Goal: Task Accomplishment & Management: Manage account settings

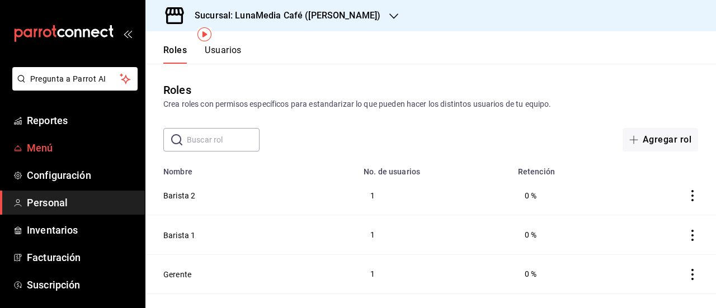
scroll to position [56, 0]
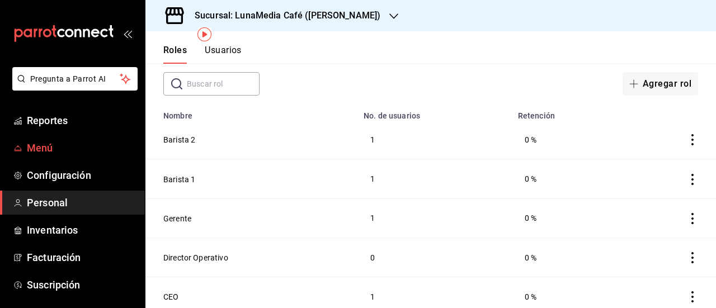
click at [44, 154] on span "Menú" at bounding box center [81, 147] width 109 height 15
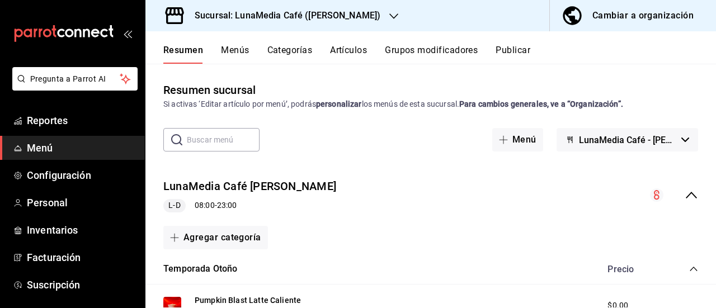
click at [685, 192] on icon "collapse-menu-row" at bounding box center [691, 194] width 13 height 13
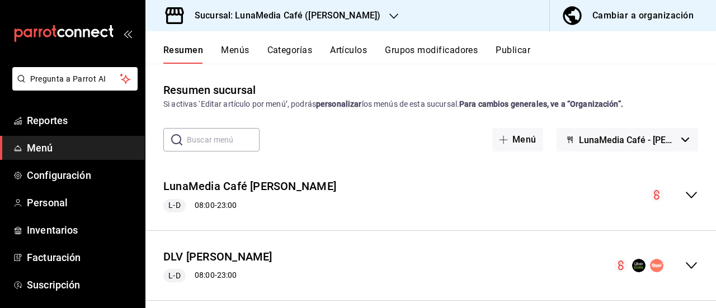
click at [235, 50] on button "Menús" at bounding box center [235, 54] width 28 height 19
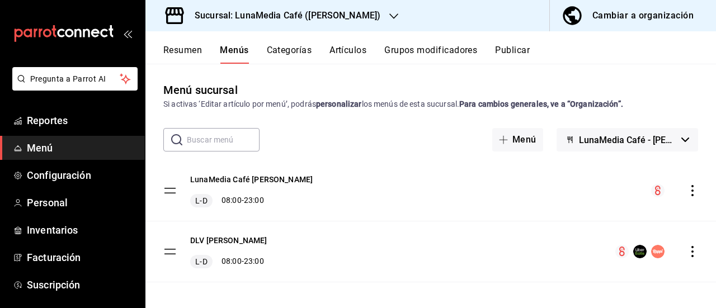
click at [687, 185] on icon "actions" at bounding box center [692, 190] width 11 height 11
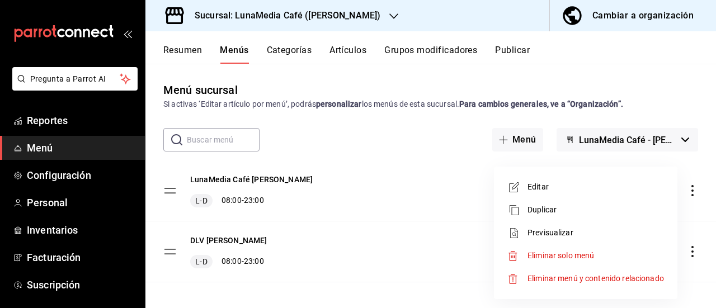
click at [563, 181] on li "Editar" at bounding box center [585, 187] width 174 height 23
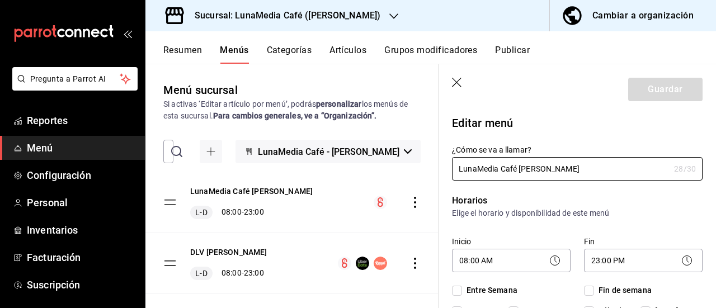
checkbox input "true"
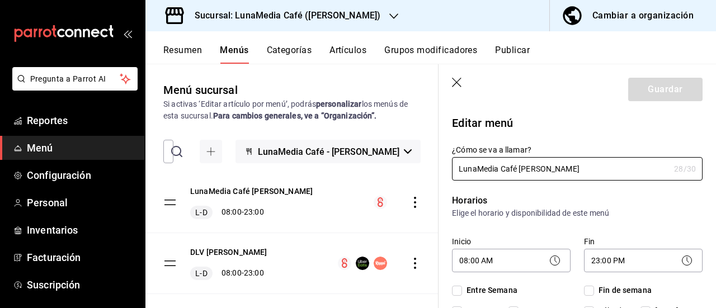
checkbox input "true"
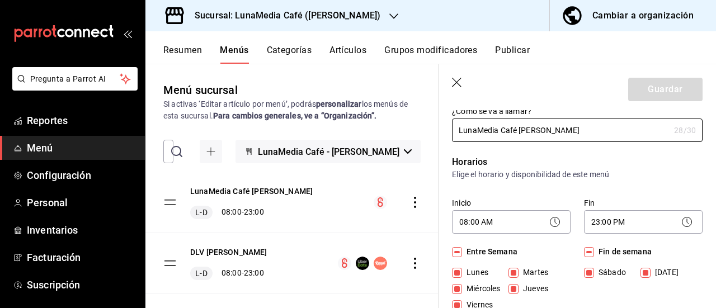
scroll to position [56, 0]
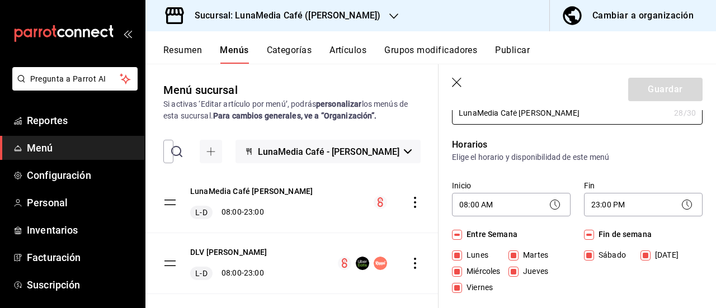
click at [680, 206] on icon at bounding box center [686, 204] width 13 height 13
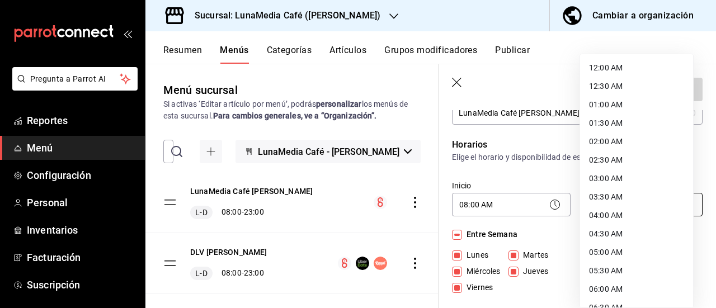
click at [620, 205] on body "Pregunta a Parrot AI Reportes Menú Configuración Personal Inventarios Facturaci…" at bounding box center [358, 154] width 716 height 308
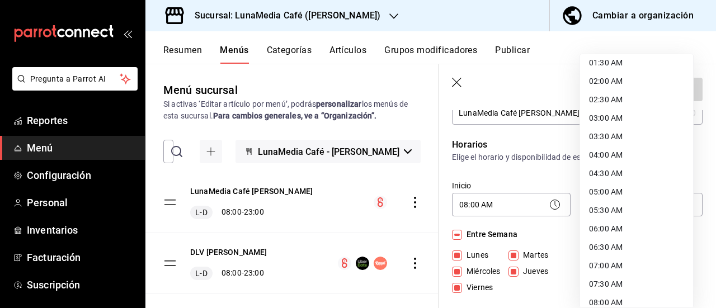
scroll to position [0, 0]
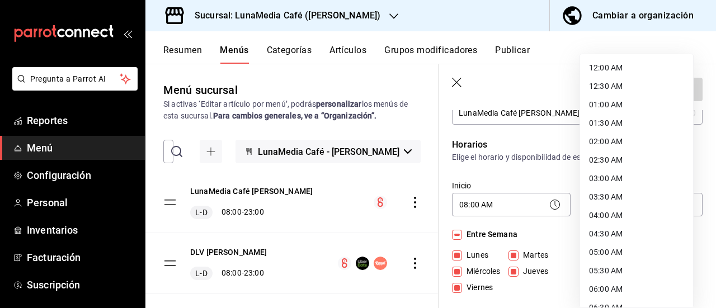
click at [611, 82] on li "12:30 AM" at bounding box center [636, 86] width 113 height 18
type input "00:30"
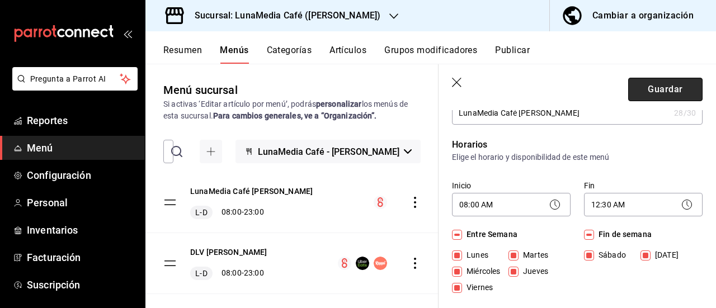
click at [649, 86] on button "Guardar" at bounding box center [665, 89] width 74 height 23
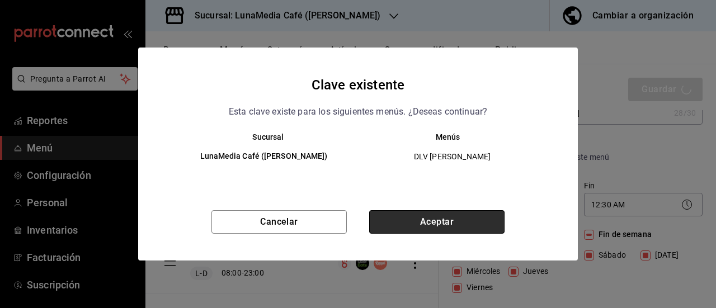
click at [437, 224] on button "Aceptar" at bounding box center [436, 221] width 135 height 23
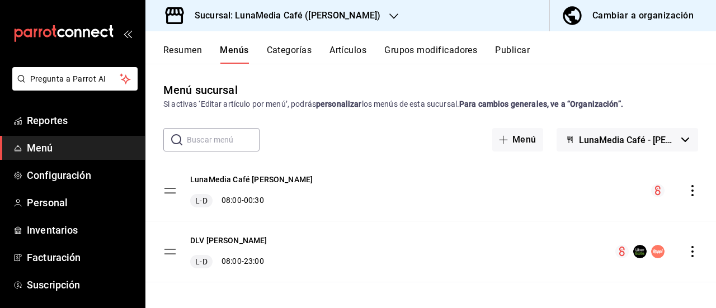
click at [534, 49] on div "Resumen Menús Categorías Artículos Grupos modificadores Publicar" at bounding box center [439, 54] width 553 height 19
click at [530, 49] on button "Publicar" at bounding box center [512, 54] width 35 height 19
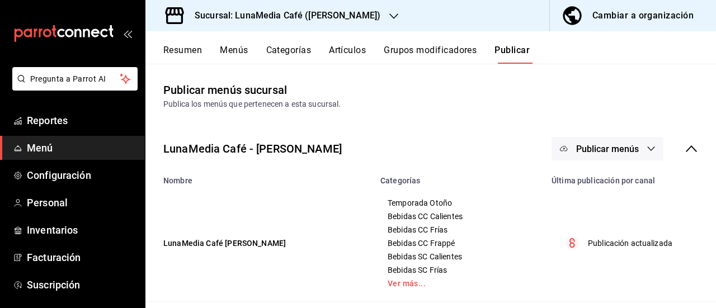
click at [647, 146] on icon "button" at bounding box center [651, 148] width 9 height 9
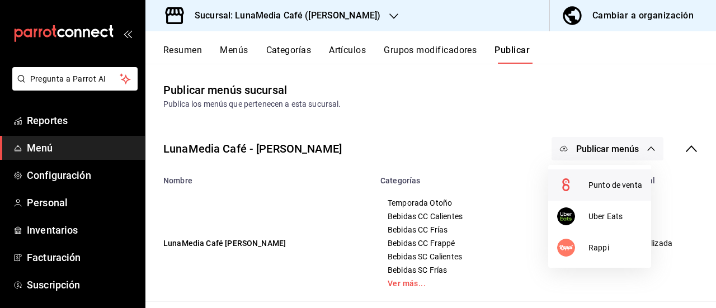
click at [607, 190] on span "Punto de venta" at bounding box center [615, 186] width 54 height 12
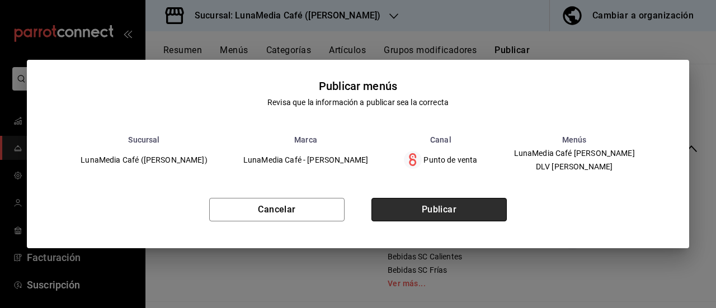
click at [450, 213] on button "Publicar" at bounding box center [438, 209] width 135 height 23
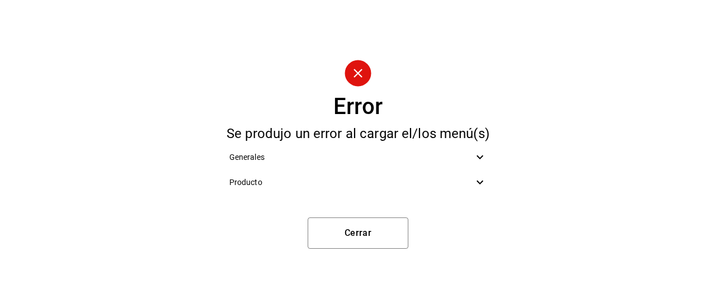
click at [380, 186] on span "Producto" at bounding box center [351, 183] width 244 height 12
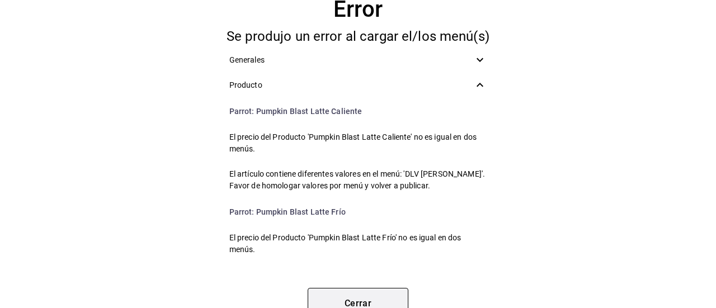
click at [360, 291] on button "Cerrar" at bounding box center [358, 303] width 101 height 31
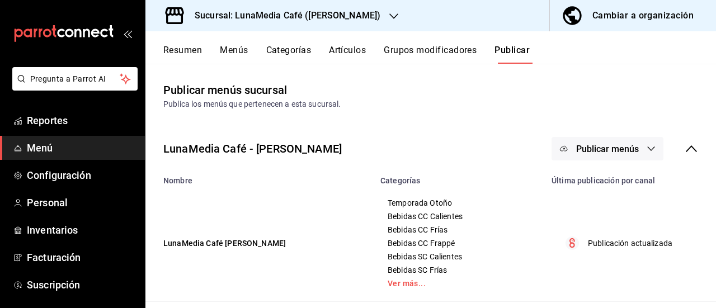
click at [177, 54] on button "Resumen" at bounding box center [182, 54] width 39 height 19
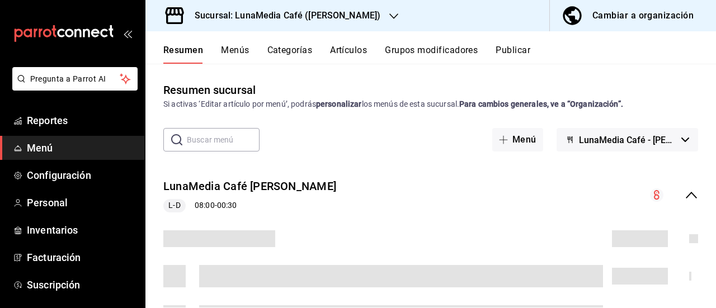
click at [229, 49] on button "Menús" at bounding box center [235, 54] width 28 height 19
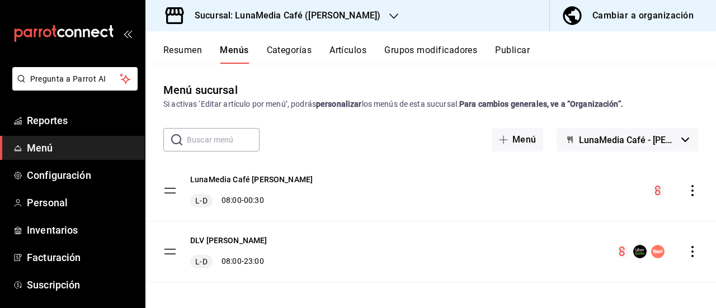
click at [687, 193] on icon "actions" at bounding box center [692, 190] width 11 height 11
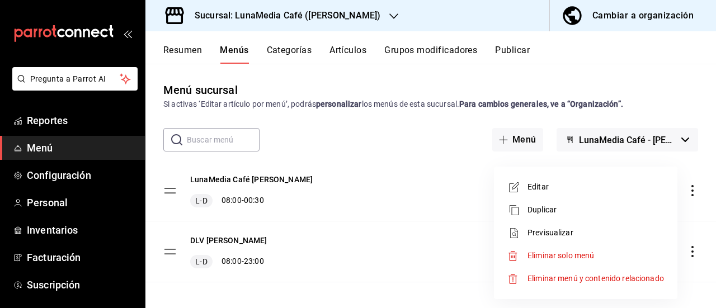
click at [601, 182] on span "Editar" at bounding box center [595, 187] width 136 height 12
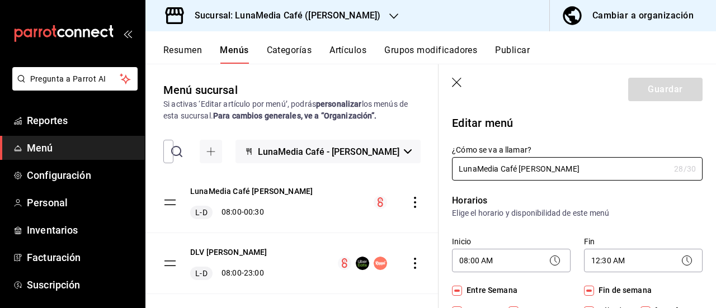
scroll to position [56, 0]
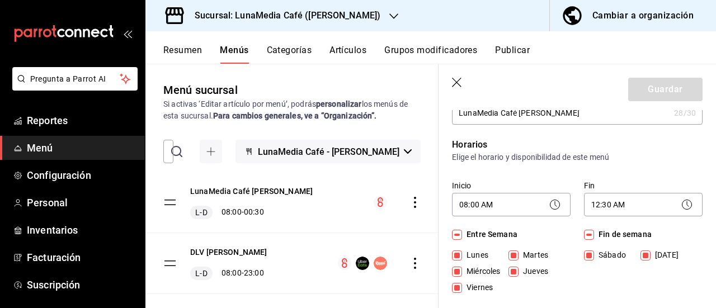
click at [461, 82] on icon "button" at bounding box center [457, 83] width 11 height 11
checkbox input "false"
type input "1758779137436"
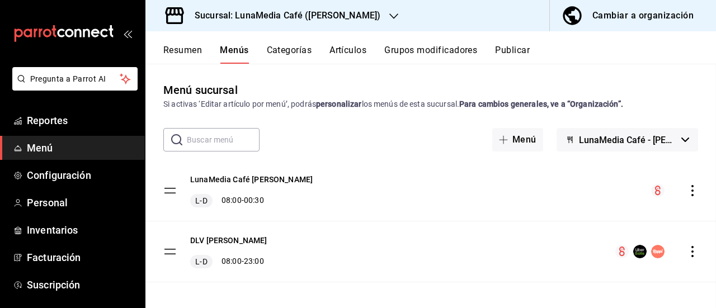
checkbox input "false"
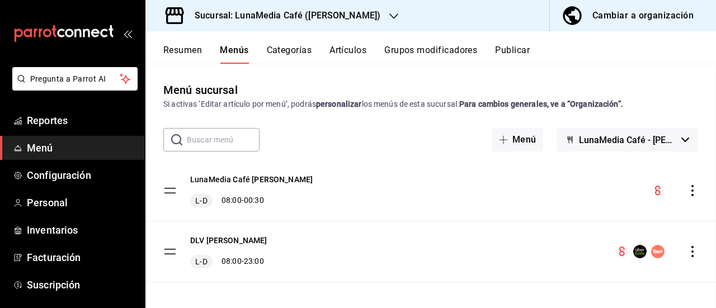
checkbox input "false"
click at [687, 253] on icon "actions" at bounding box center [692, 251] width 11 height 11
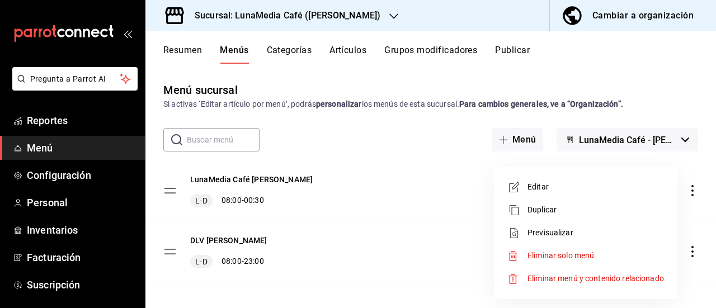
click at [573, 183] on span "Editar" at bounding box center [595, 187] width 136 height 12
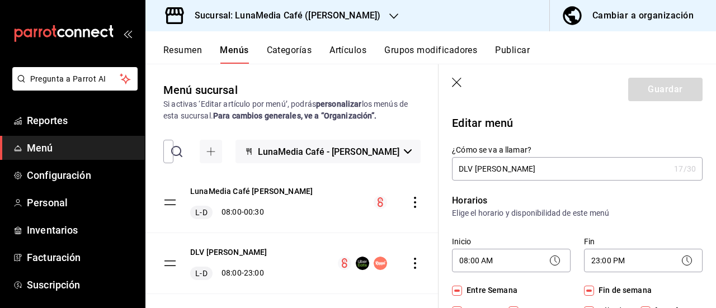
click at [680, 262] on icon at bounding box center [686, 260] width 13 height 13
click at [633, 258] on body "Pregunta a Parrot AI Reportes Menú Configuración Personal Inventarios Facturaci…" at bounding box center [358, 154] width 716 height 308
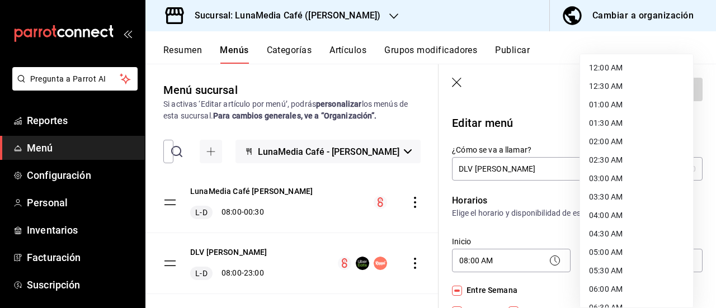
click at [615, 83] on li "12:30 AM" at bounding box center [636, 86] width 113 height 18
type input "00:30"
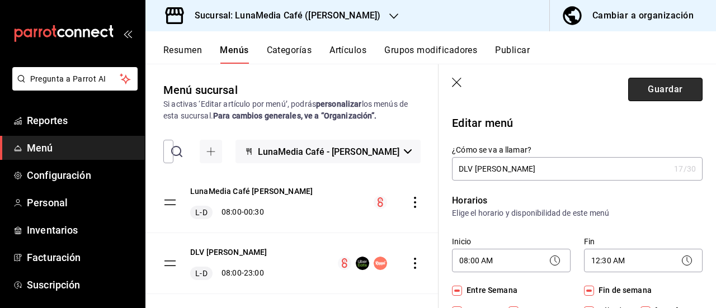
click at [636, 95] on button "Guardar" at bounding box center [665, 89] width 74 height 23
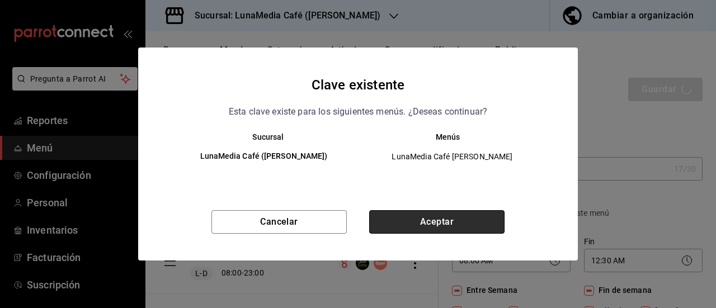
click at [460, 220] on button "Aceptar" at bounding box center [436, 221] width 135 height 23
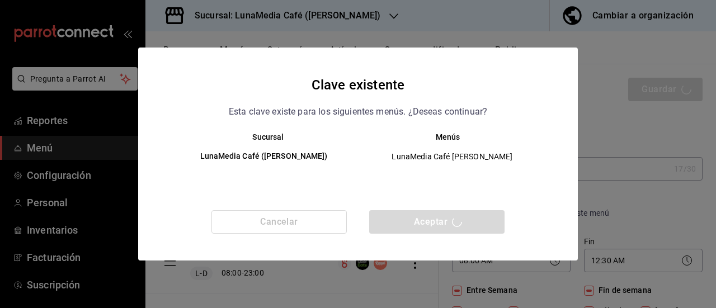
checkbox input "false"
type input "1758779152853"
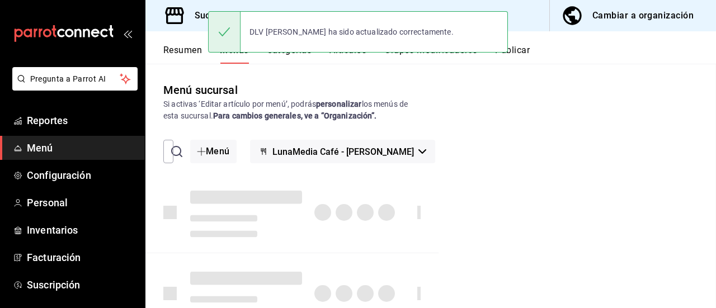
checkbox input "false"
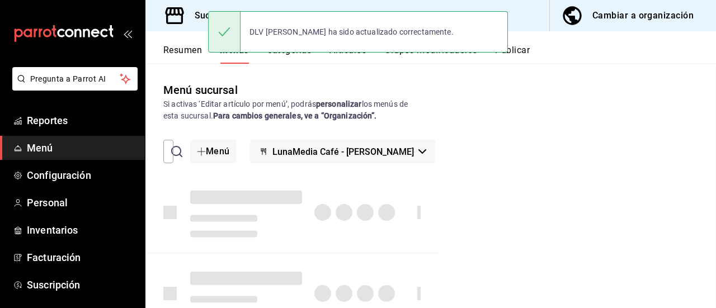
checkbox input "false"
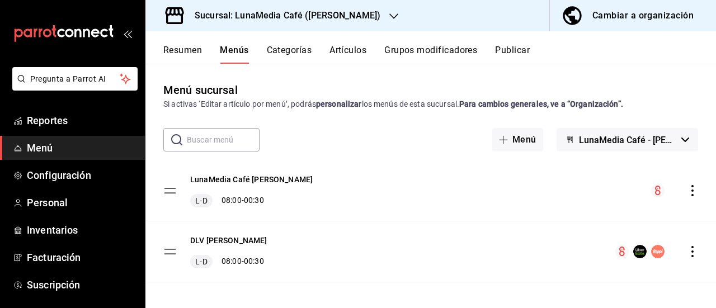
click at [64, 146] on span "Menú" at bounding box center [81, 147] width 109 height 15
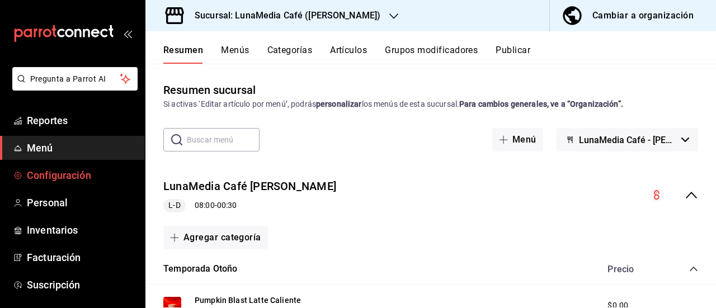
click at [67, 183] on link "Configuración" at bounding box center [72, 175] width 145 height 24
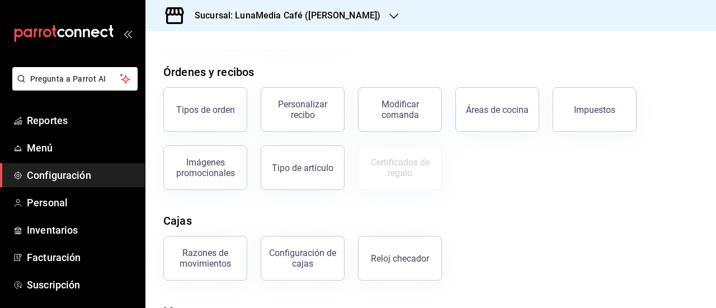
scroll to position [168, 0]
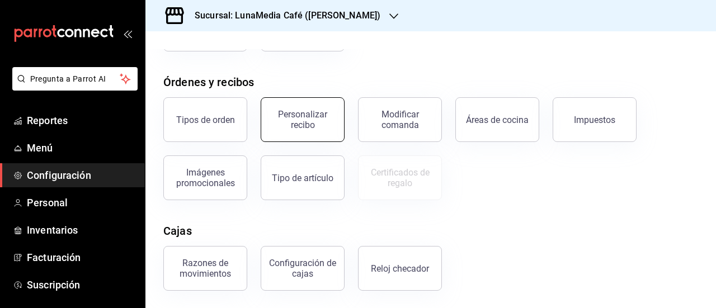
click at [313, 136] on button "Personalizar recibo" at bounding box center [303, 119] width 84 height 45
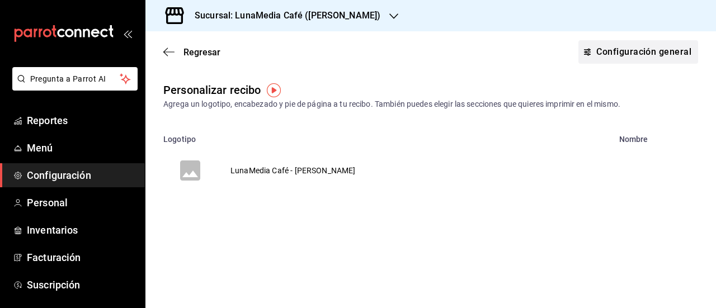
click at [611, 51] on link "Configuración general" at bounding box center [638, 51] width 120 height 23
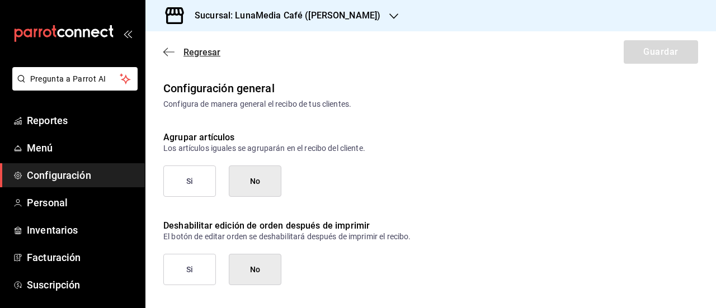
click at [171, 48] on icon "button" at bounding box center [168, 52] width 11 height 10
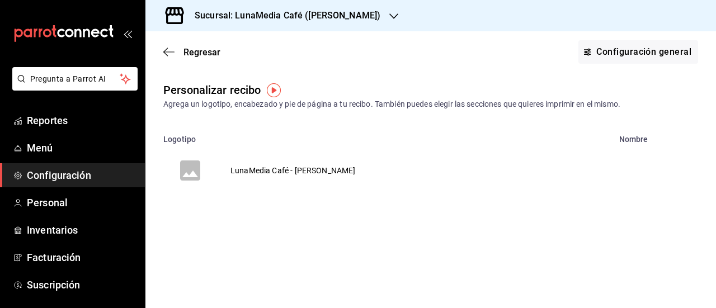
click at [320, 173] on td "LunaMedia Café - [PERSON_NAME]" at bounding box center [293, 171] width 152 height 54
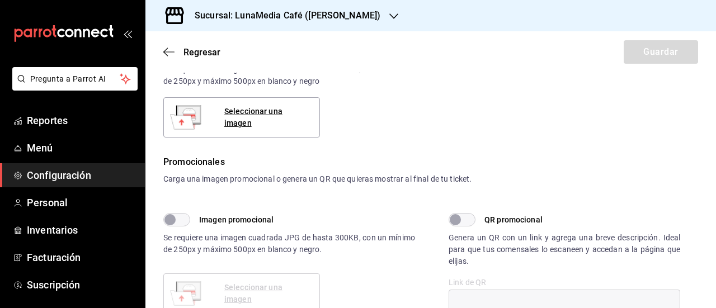
scroll to position [168, 0]
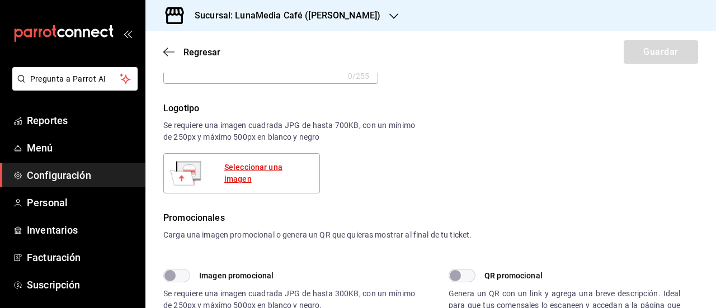
click at [246, 178] on div "Seleccionar una imagen" at bounding box center [267, 173] width 86 height 23
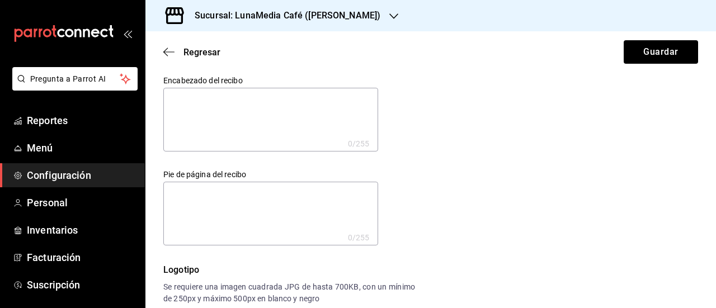
scroll to position [0, 0]
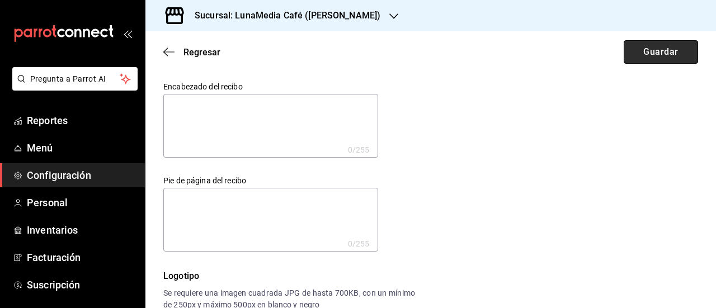
click at [647, 53] on button "Guardar" at bounding box center [661, 51] width 74 height 23
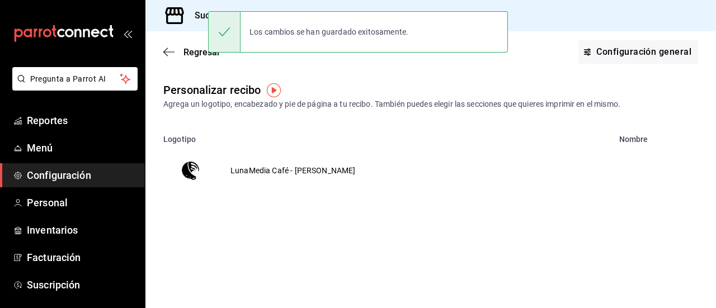
click at [303, 224] on main "Regresar Configuración general Personalizar recibo Agrega un logotipo, encabeza…" at bounding box center [430, 169] width 570 height 277
click at [199, 20] on h3 "Sucursal: LunaMedia Café ([PERSON_NAME])" at bounding box center [283, 15] width 195 height 13
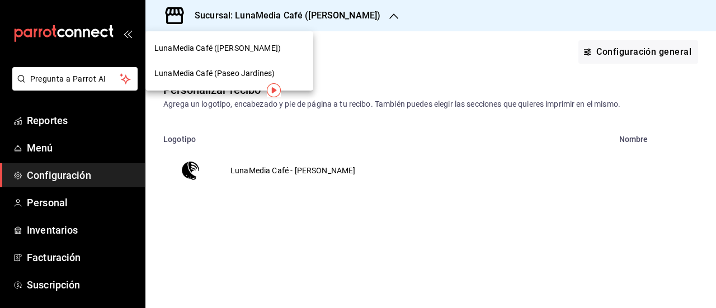
click at [208, 49] on span "LunaMedia Café ([PERSON_NAME])" at bounding box center [217, 49] width 126 height 12
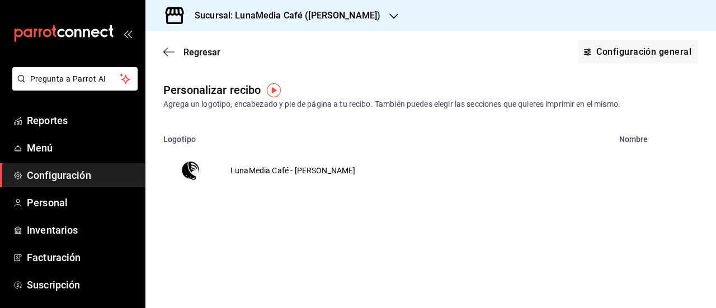
click at [244, 8] on div "Sucursal: LunaMedia Café ([PERSON_NAME])" at bounding box center [278, 15] width 248 height 31
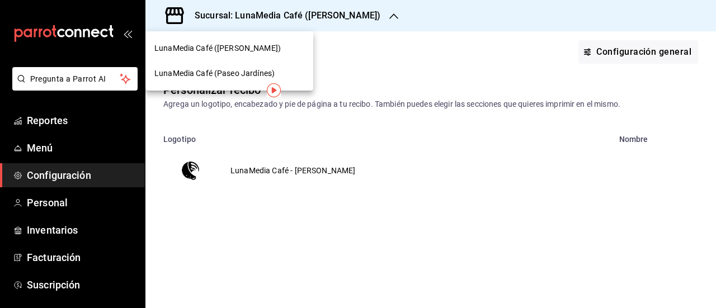
click at [232, 69] on span "LunaMedia Café (Paseo Jardínes)" at bounding box center [214, 74] width 120 height 12
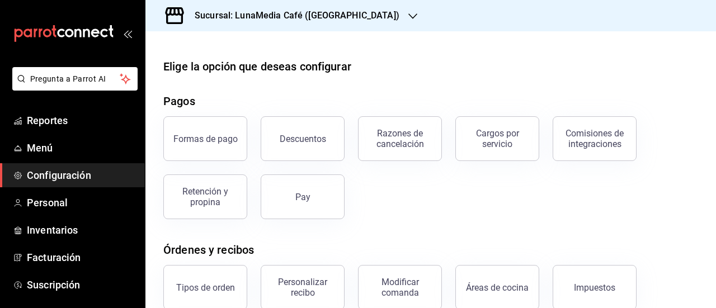
click at [75, 181] on span "Configuración" at bounding box center [81, 175] width 109 height 15
click at [75, 175] on span "Configuración" at bounding box center [81, 175] width 109 height 15
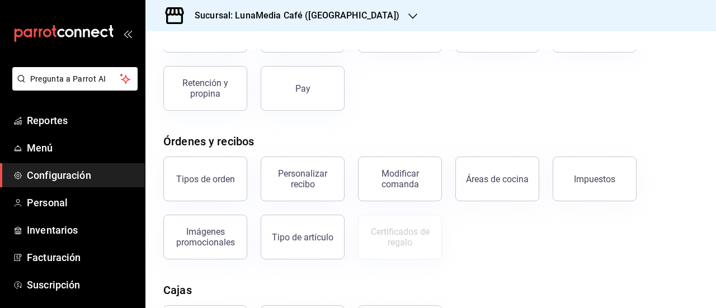
scroll to position [112, 0]
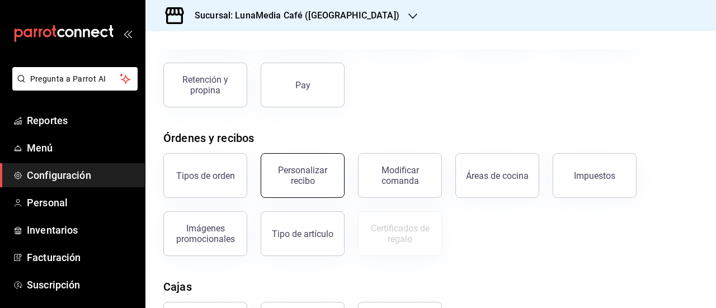
click at [311, 188] on button "Personalizar recibo" at bounding box center [303, 175] width 84 height 45
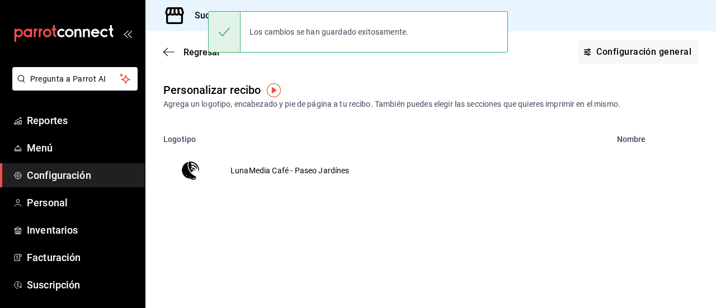
click at [302, 171] on td "LunaMedia Café - Paseo Jardínes" at bounding box center [290, 171] width 146 height 54
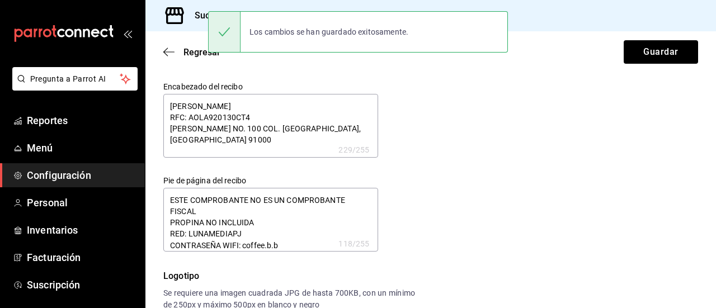
type textarea "x"
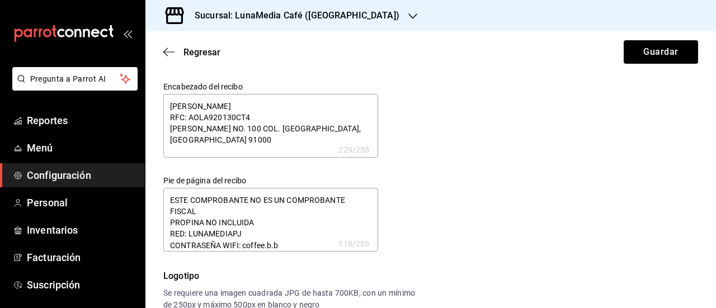
type textarea "x"
drag, startPoint x: 282, startPoint y: 143, endPoint x: 164, endPoint y: 103, distance: 124.3
click at [164, 103] on textarea "ARNOLD MIGUEL ACOSTA LOZANO RFC: AOLA920130CT4 FRANCISCO I. MADERO NO. 100 COL.…" at bounding box center [270, 126] width 215 height 64
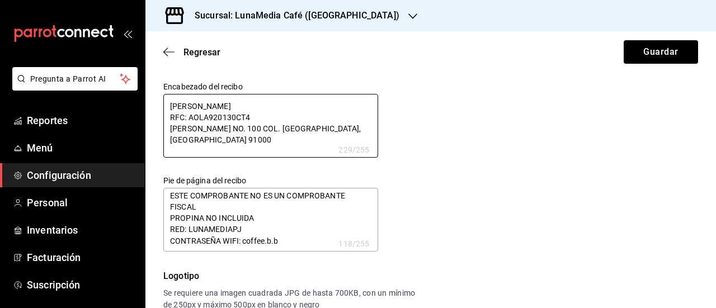
scroll to position [6, 0]
type textarea "x"
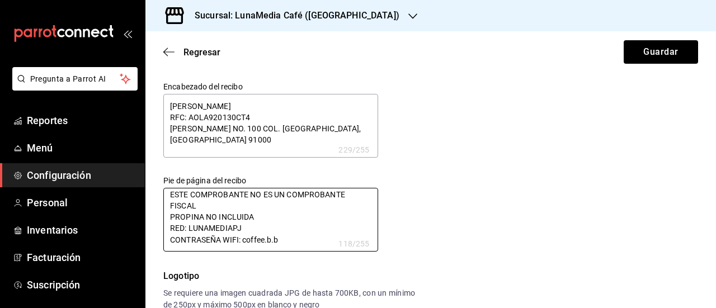
scroll to position [0, 0]
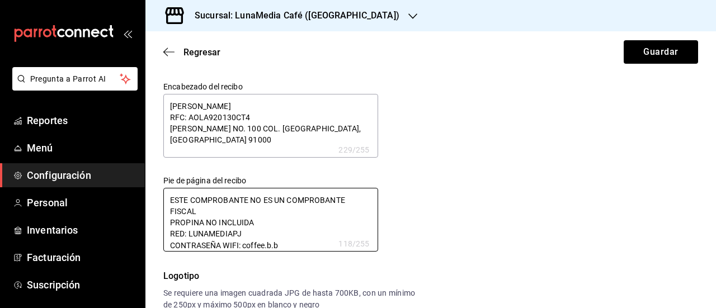
drag, startPoint x: 285, startPoint y: 242, endPoint x: 161, endPoint y: 181, distance: 138.3
click at [161, 181] on div "Pie de página del recibo ESTE COMPROBANTE NO ES UN COMPROBANTE FISCAL PROPINA N…" at bounding box center [261, 205] width 233 height 94
type textarea "x"
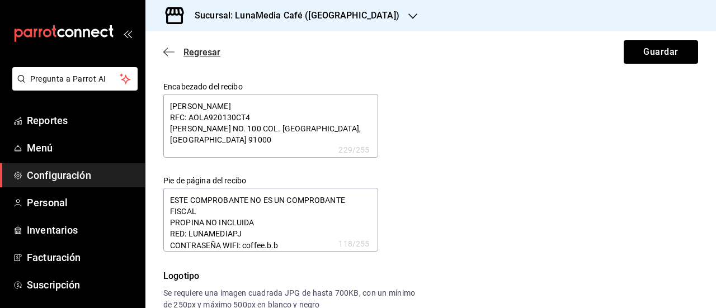
click at [178, 57] on span "Regresar" at bounding box center [191, 52] width 57 height 11
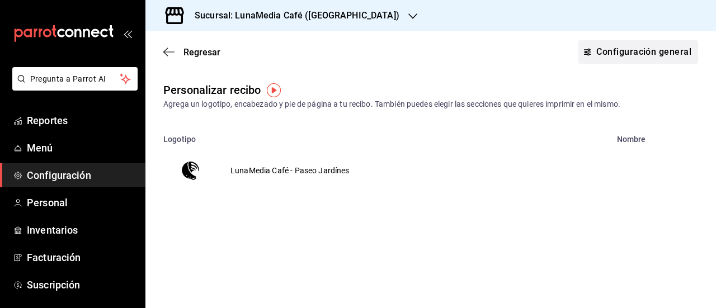
click at [680, 49] on link "Configuración general" at bounding box center [638, 51] width 120 height 23
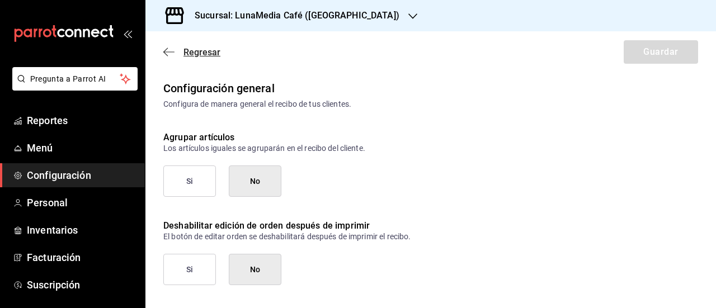
click at [181, 55] on span "Regresar" at bounding box center [191, 52] width 57 height 11
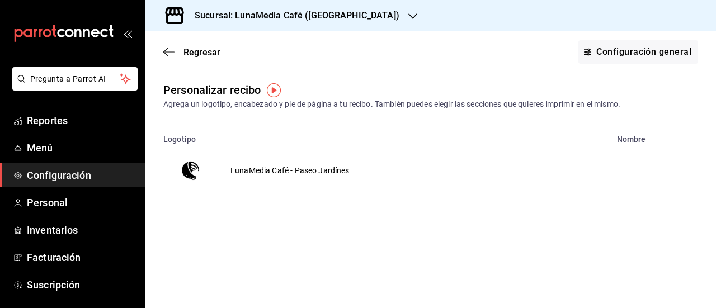
click at [181, 55] on span "Regresar" at bounding box center [191, 52] width 57 height 11
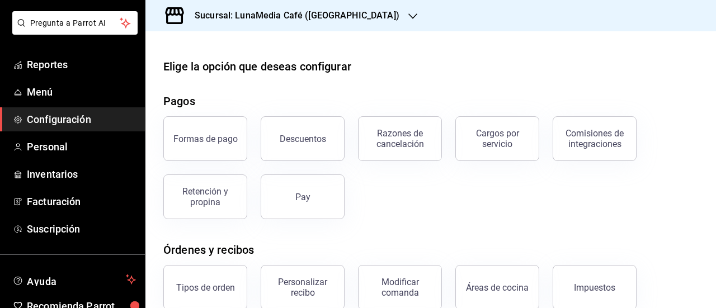
click at [326, 14] on h3 "Sucursal: LunaMedia Café (Paseo Jardínes)" at bounding box center [293, 15] width 214 height 13
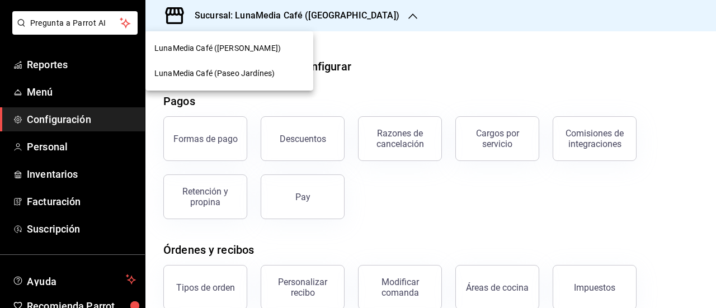
click at [224, 72] on span "LunaMedia Café (Paseo Jardínes)" at bounding box center [214, 74] width 120 height 12
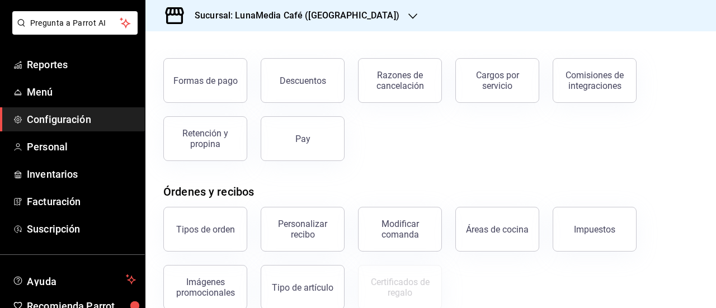
scroll to position [112, 0]
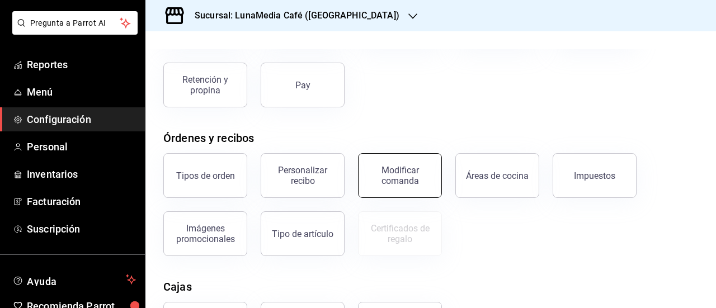
click at [398, 174] on div "Modificar comanda" at bounding box center [399, 175] width 69 height 21
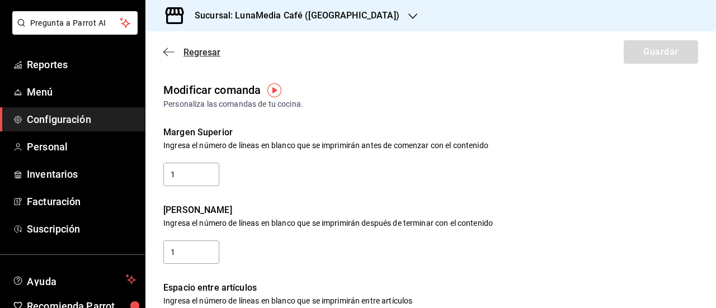
click at [197, 51] on span "Regresar" at bounding box center [201, 52] width 37 height 11
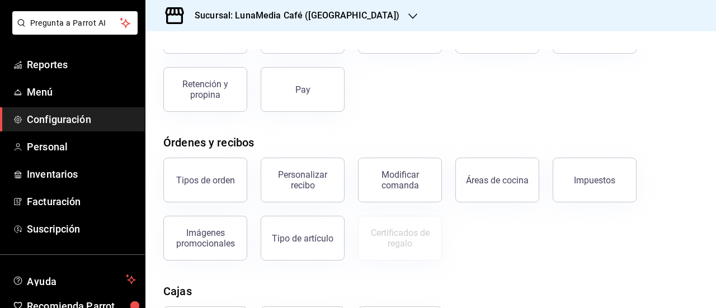
scroll to position [112, 0]
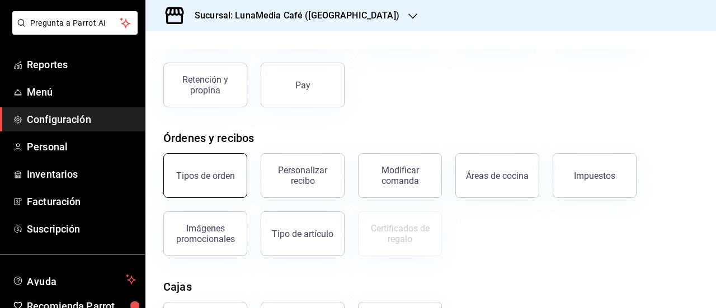
click at [199, 182] on button "Tipos de orden" at bounding box center [205, 175] width 84 height 45
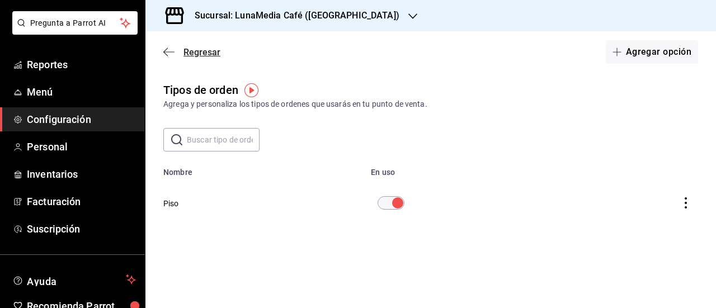
click at [204, 55] on span "Regresar" at bounding box center [201, 52] width 37 height 11
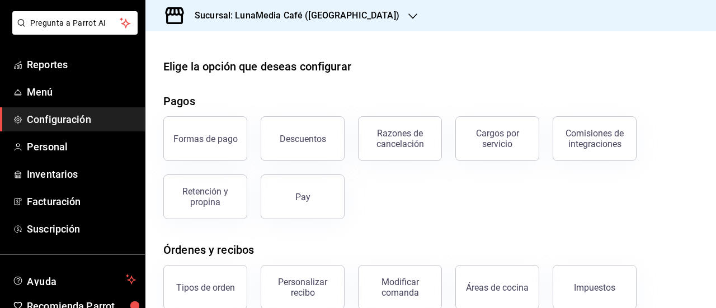
click at [353, 21] on h3 "Sucursal: LunaMedia Café (Paseo Jardínes)" at bounding box center [293, 15] width 214 height 13
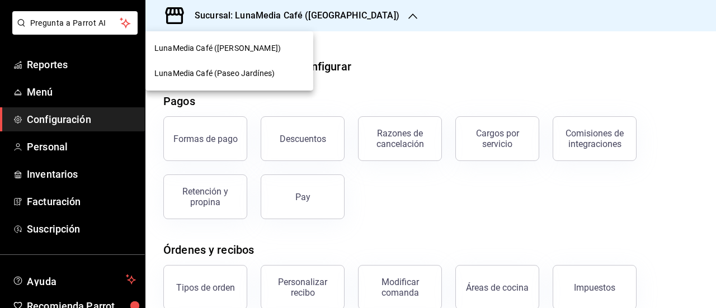
click at [298, 49] on div "LunaMedia Café ([PERSON_NAME])" at bounding box center [229, 49] width 150 height 12
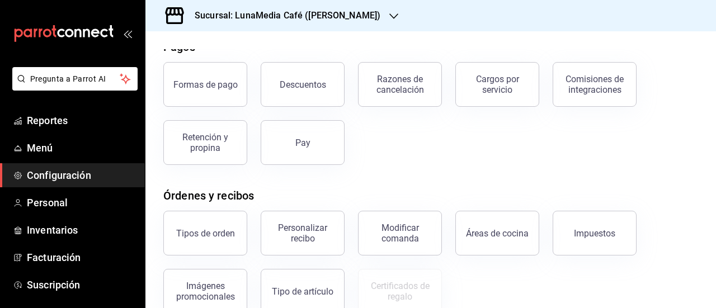
scroll to position [111, 0]
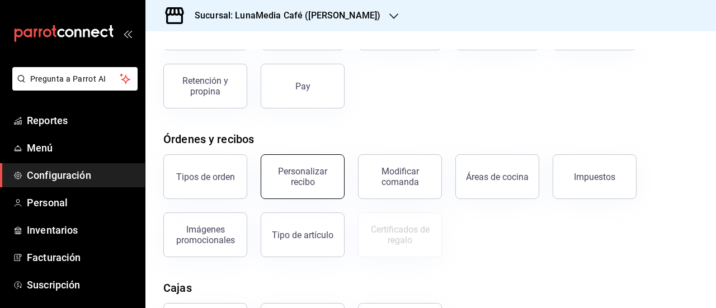
click at [312, 185] on div "Personalizar recibo" at bounding box center [302, 176] width 69 height 21
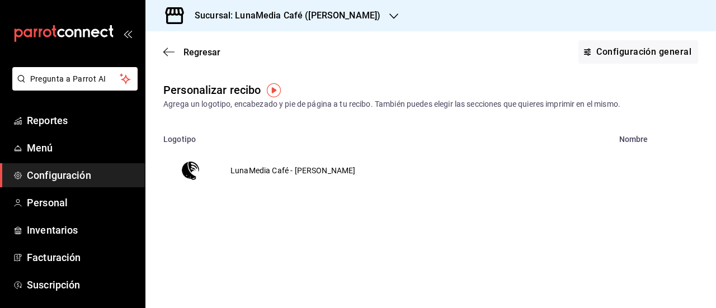
click at [332, 171] on td "LunaMedia Café - [PERSON_NAME]" at bounding box center [293, 171] width 152 height 54
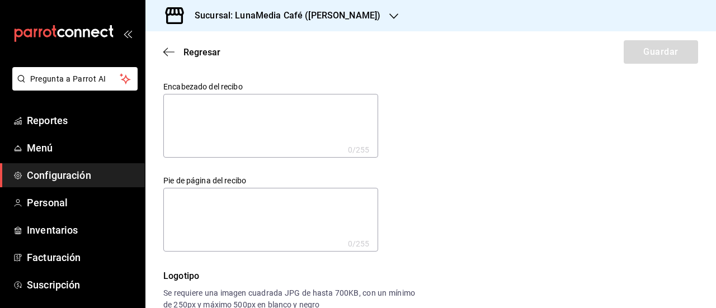
click at [225, 122] on textarea at bounding box center [270, 126] width 215 height 64
paste textarea "ARNOLD MIGUEL ACOSTA LOZANO RFC: AOLA920130CT4 FRANCISCO I. MADERO NO. 100 COL.…"
type textarea "ARNOLD MIGUEL ACOSTA LOZANO RFC: AOLA920130CT4 FRANCISCO I. MADERO NO. 100 COL.…"
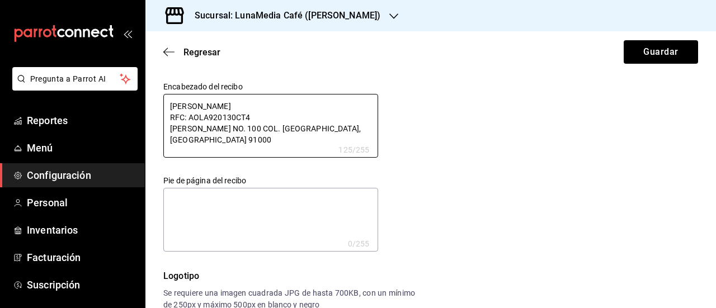
type textarea "x"
type textarea "ARNOLD MIGUEL ACOSTA LOZANO RFC: AOLA920130CT4 FRANCISCO I. MADERO NO. 100 COL.…"
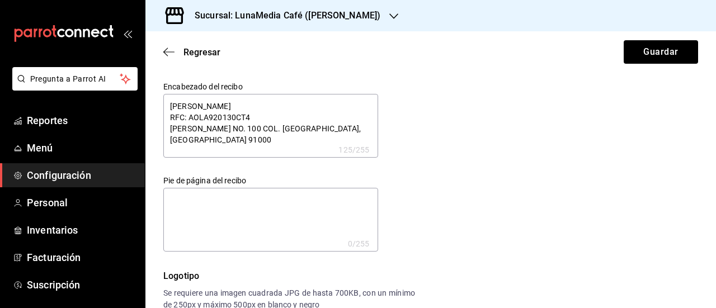
click at [460, 9] on div "Sucursal: LunaMedia Café ([PERSON_NAME])" at bounding box center [430, 15] width 570 height 31
type textarea "x"
click at [207, 148] on textarea "ARNOLD MIGUEL ACOSTA LOZANO RFC: AOLA920130CT4 FRANCISCO I. MADERO NO. 100 COL.…" at bounding box center [270, 126] width 215 height 64
type textarea "ARNOLD MIGUEL ACOSTA LOZANO RFC: AOLA920130CT4 FRANCISCO I. MADERO NO. 100 COL.…"
type textarea "x"
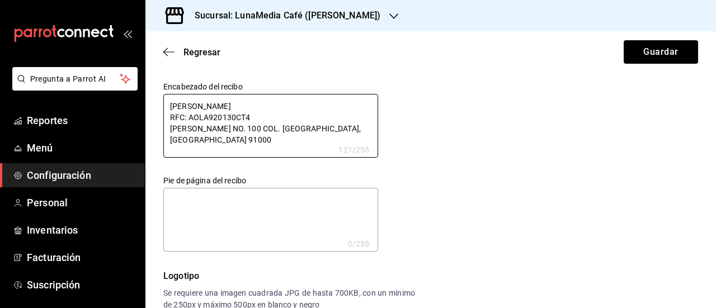
type textarea "ARNOLD MIGUEL ACOSTA LOZANO RFC: AOLA920130CT4 FRANCISCO I. MADERO NO. 100 COL.…"
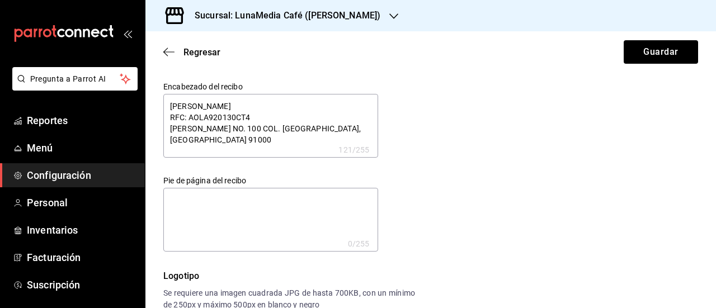
click at [198, 210] on textarea at bounding box center [270, 220] width 215 height 64
paste textarea "ESTE COMPROBANTE NO ES UN COMPROBANTE FISCAL PROPINA NO INCLUIDA RED: LUNAMEDIA…"
type textarea "x"
type textarea "ESTE COMPROBANTE NO ES UN COMPROBANTE FISCAL PROPINA NO INCLUIDA RED: LUNAMEDIA…"
type textarea "x"
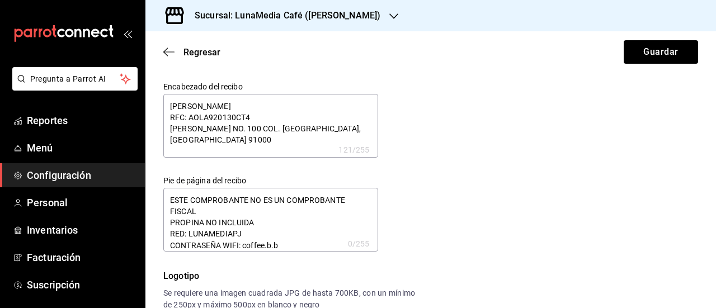
scroll to position [9, 0]
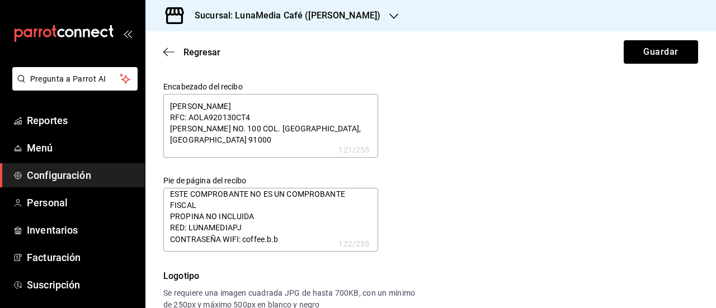
type textarea "x"
type textarea "ESTE COMPROBANTE NO ES UN COMPROBANTE FISCAL PROPINA NO INCLUIDA RED: LUNAMEDIA…"
type textarea "x"
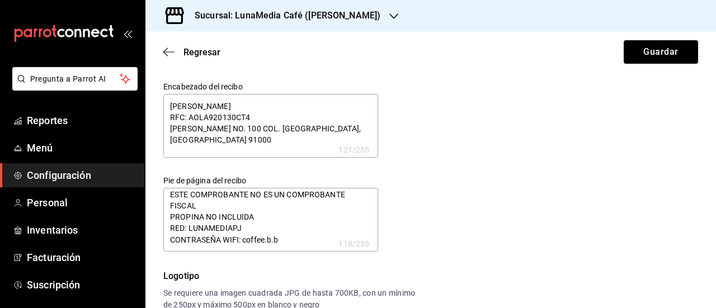
type textarea "ESTE COMPROBANTE NO ES UN COMPROBANTE FISCAL PROPINA NO INCLUIDA RED: LUNAMEDIA…"
type textarea "x"
type textarea "ESTE COMPROBANTE NO ES UN COMPROBANTE FISCAL PROPINA NO INCLUIDA RED: LUNAMEDIA…"
type textarea "x"
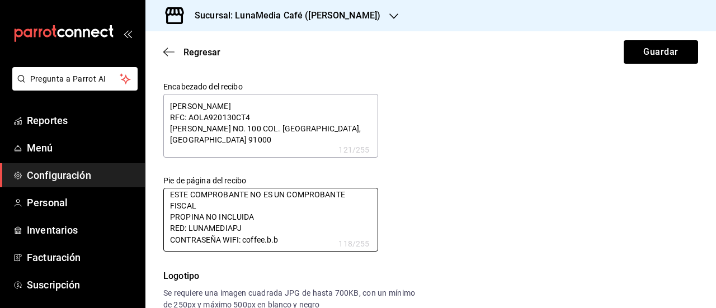
type textarea "ESTE COMPROBANTE NO ES UN COMPROBANTE FISCAL PROPINA NO INCLUIDA RED: LUNAMEDIA…"
type textarea "x"
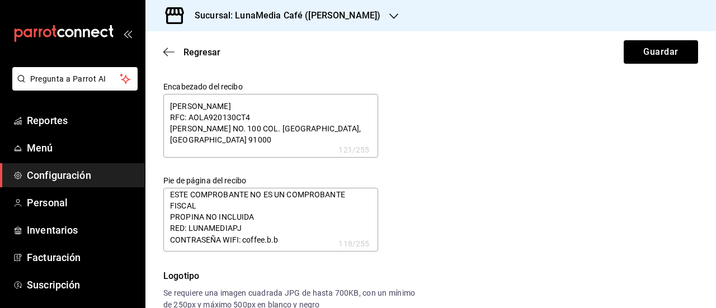
click at [283, 141] on textarea "ARNOLD MIGUEL ACOSTA LOZANO RFC: AOLA920130CT4 FRANCISCO I. MADERO NO. 100 COL.…" at bounding box center [270, 126] width 215 height 64
type textarea "ARNOLD MIGUEL ACOSTA LOZANO RFC: AOLA920130CT4 FRANCISCO I. MADERO NO. 100 COL.…"
type textarea "x"
type textarea "ARNOLD MIGUEL ACOSTA LOZANO RFC: AOLA920130CT4 FRANCISCO I. MADERO NO. 100 COL.…"
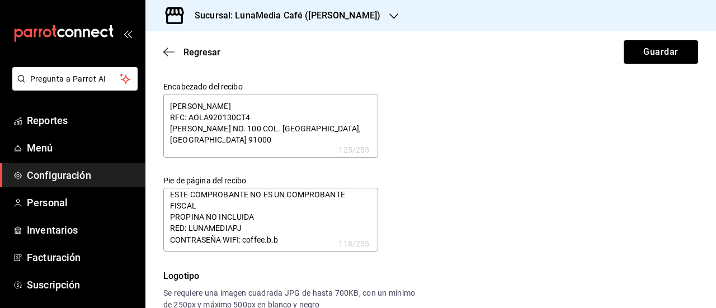
type textarea "x"
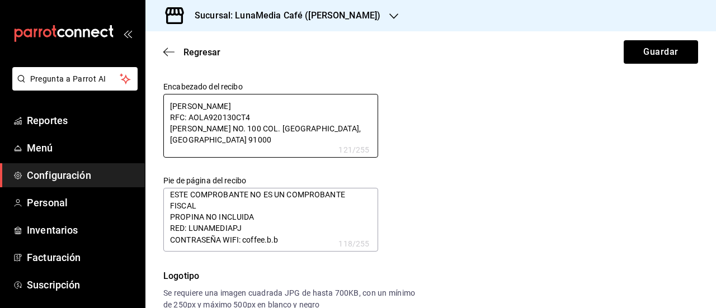
type textarea "x"
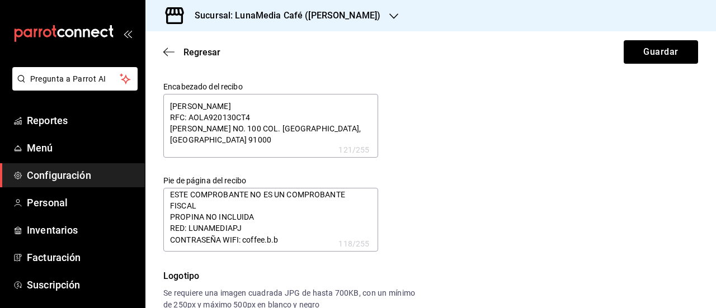
click at [482, 183] on div "Encabezado del recibo ARNOLD MIGUEL ACOSTA LOZANO RFC: AOLA920130CT4 FRANCISCO …" at bounding box center [424, 159] width 548 height 183
type textarea "x"
click at [297, 242] on textarea "ESTE COMPROBANTE NO ES UN COMPROBANTE FISCAL PROPINA NO INCLUIDA RED: LUNAMEDIA…" at bounding box center [270, 220] width 215 height 64
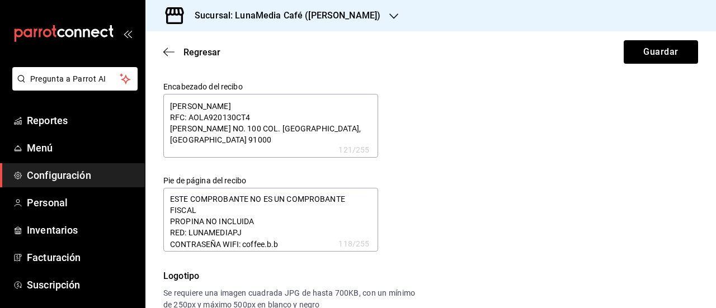
scroll to position [0, 0]
click at [169, 201] on textarea "ESTE COMPROBANTE NO ES UN COMPROBANTE FISCAL PROPINA NO INCLUIDA RED: LUNAMEDIA…" at bounding box center [270, 220] width 215 height 64
type textarea "x"
click at [168, 106] on textarea "ARNOLD MIGUEL ACOSTA LOZANO RFC: AOLA920130CT4 FRANCISCO I. MADERO NO. 100 COL.…" at bounding box center [270, 126] width 215 height 64
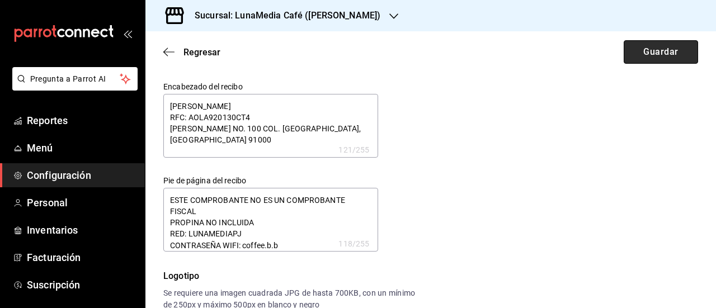
click at [624, 53] on button "Guardar" at bounding box center [661, 51] width 74 height 23
type textarea "x"
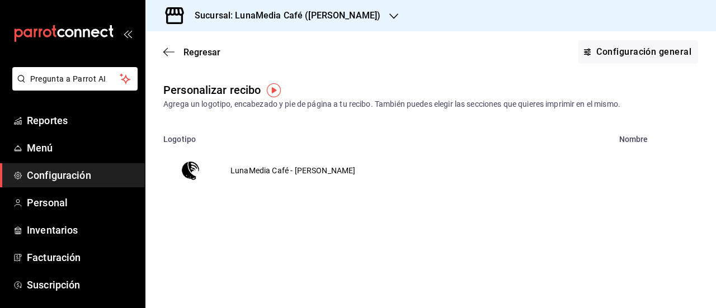
click at [264, 169] on td "LunaMedia Café - [PERSON_NAME]" at bounding box center [293, 171] width 152 height 54
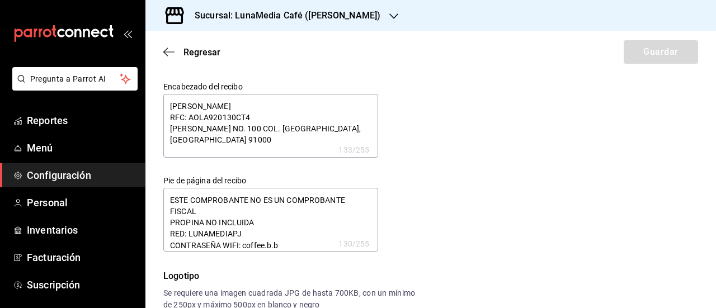
type textarea "x"
click at [282, 247] on textarea "ESTE COMPROBANTE NO ES UN COMPROBANTE FISCAL PROPINA NO INCLUIDA RED: LUNAMEDIA…" at bounding box center [270, 220] width 215 height 64
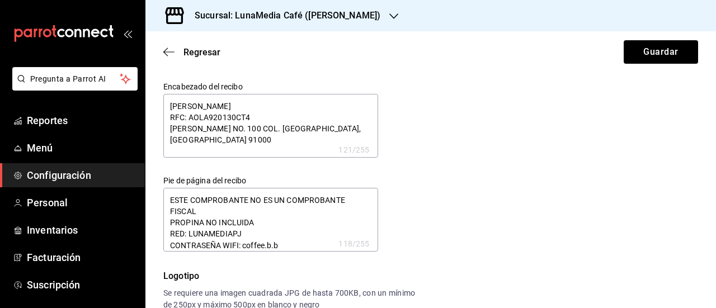
type textarea "x"
type textarea "ESTE COMPROBANTE NO ES UN COMPROBANTE FISCAL PROPINA NO INCLUIDA RED: LUNAMEDIA…"
type textarea "x"
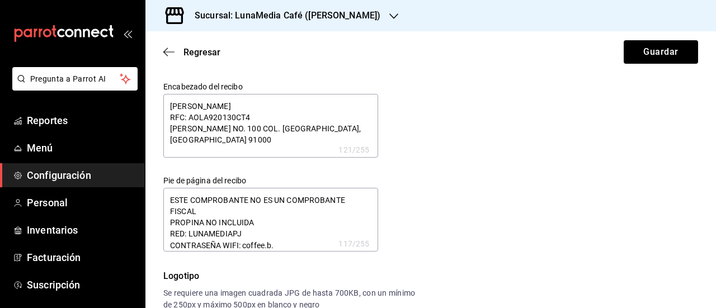
type textarea "x"
type textarea "ESTE COMPROBANTE NO ES UN COMPROBANTE FISCAL PROPINA NO INCLUIDA RED: LUNAMEDIA…"
type textarea "x"
type textarea "ESTE COMPROBANTE NO ES UN COMPROBANTE FISCAL PROPINA NO INCLUIDA RED: LUNAMEDIA…"
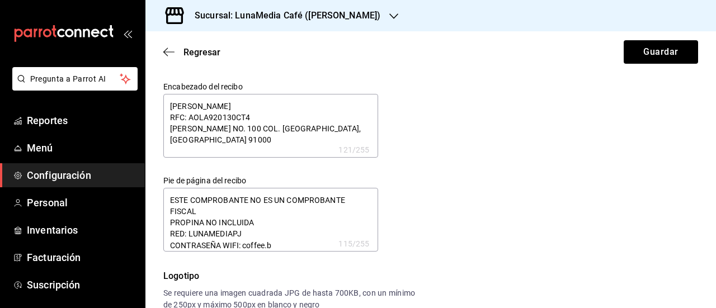
type textarea "x"
type textarea "ESTE COMPROBANTE NO ES UN COMPROBANTE FISCAL PROPINA NO INCLUIDA RED: LUNAMEDIA…"
type textarea "x"
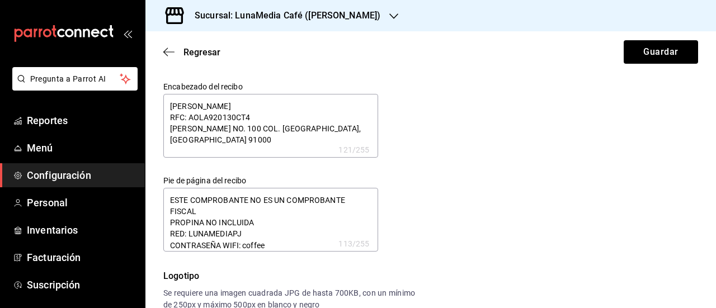
type textarea "ESTE COMPROBANTE NO ES UN COMPROBANTE FISCAL PROPINA NO INCLUIDA RED: LUNAMEDIA…"
type textarea "x"
type textarea "ESTE COMPROBANTE NO ES UN COMPROBANTE FISCAL PROPINA NO INCLUIDA RED: LUNAMEDIA…"
type textarea "x"
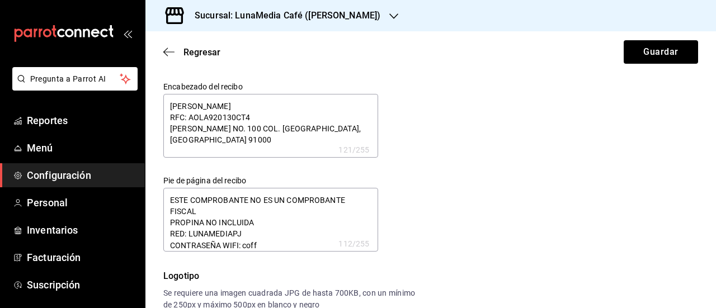
type textarea "x"
type textarea "ESTE COMPROBANTE NO ES UN COMPROBANTE FISCAL PROPINA NO INCLUIDA RED: LUNAMEDIA…"
type textarea "x"
type textarea "ESTE COMPROBANTE NO ES UN COMPROBANTE FISCAL PROPINA NO INCLUIDA RED: LUNAMEDIA…"
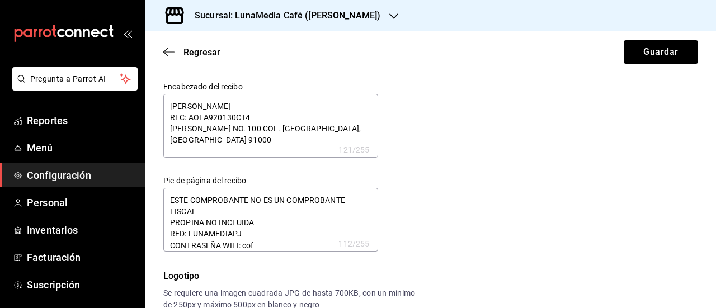
type textarea "x"
type textarea "ESTE COMPROBANTE NO ES UN COMPROBANTE FISCAL PROPINA NO INCLUIDA RED: LUNAMEDIA…"
type textarea "x"
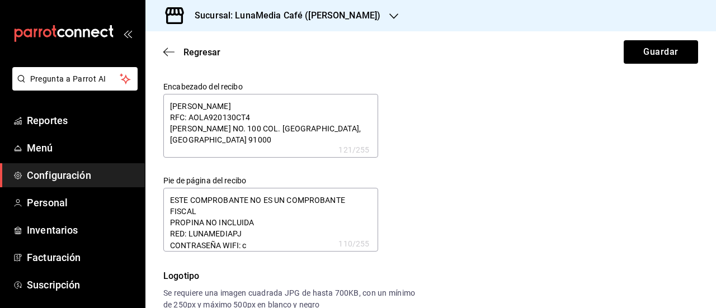
type textarea "ESTE COMPROBANTE NO ES UN COMPROBANTE FISCAL PROPINA NO INCLUIDA RED: LUNAMEDIA…"
type textarea "x"
type textarea "ESTE COMPROBANTE NO ES UN COMPROBANTE FISCAL PROPINA NO INCLUIDA RED: LUNAMEDIA…"
type textarea "x"
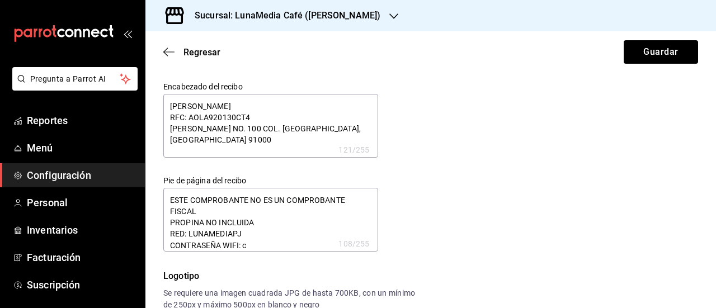
type textarea "x"
type textarea "ESTE COMPROBANTE NO ES UN COMPROBANTE FISCAL PROPINA NO INCLUIDA RED: LUNAMEDIA…"
type textarea "x"
type textarea "ESTE COMPROBANTE NO ES UN COMPROBANTE FISCAL PROPINA NO INCLUIDA RED: LUNAMEDIA…"
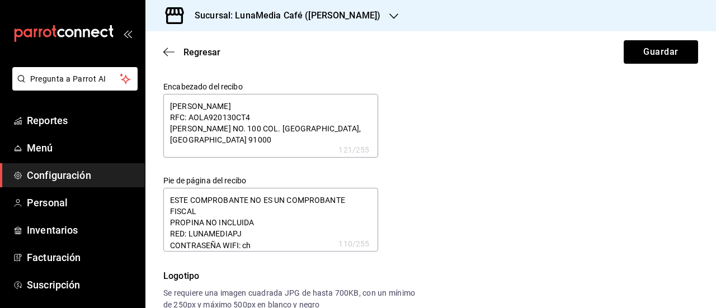
type textarea "x"
type textarea "ESTE COMPROBANTE NO ES UN COMPROBANTE FISCAL PROPINA NO INCLUIDA RED: LUNAMEDIA…"
type textarea "x"
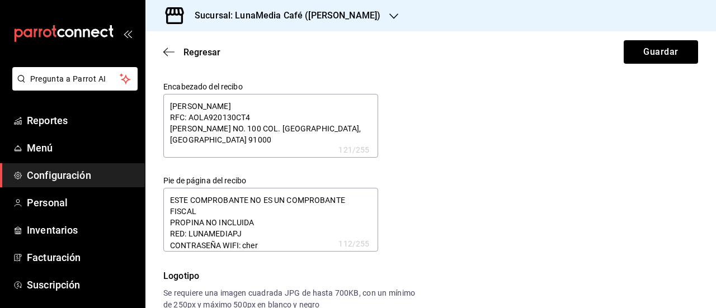
type textarea "ESTE COMPROBANTE NO ES UN COMPROBANTE FISCAL PROPINA NO INCLUIDA RED: LUNAMEDIA…"
type textarea "x"
type textarea "ESTE COMPROBANTE NO ES UN COMPROBANTE FISCAL PROPINA NO INCLUIDA RED: LUNAMEDIA…"
type textarea "x"
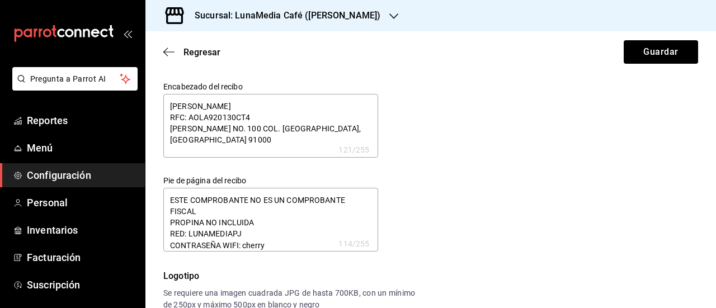
type textarea "x"
type textarea "ESTE COMPROBANTE NO ES UN COMPROBANTE FISCAL PROPINA NO INCLUIDA RED: LUNAMEDIA…"
type textarea "x"
type textarea "ESTE COMPROBANTE NO ES UN COMPROBANTE FISCAL PROPINA NO INCLUIDA RED: LUNAMEDIA…"
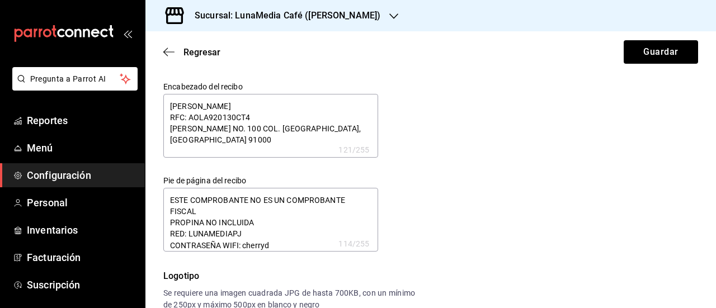
type textarea "x"
type textarea "ESTE COMPROBANTE NO ES UN COMPROBANTE FISCAL PROPINA NO INCLUIDA RED: LUNAMEDIA…"
type textarea "x"
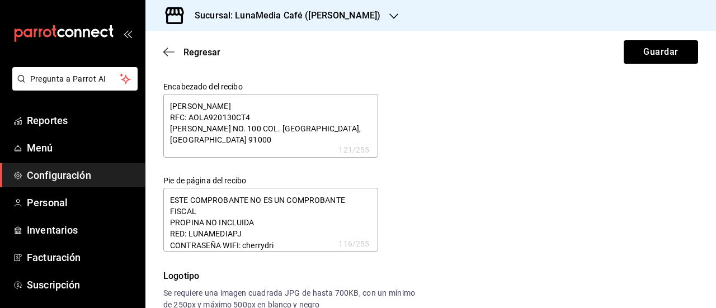
type textarea "ESTE COMPROBANTE NO ES UN COMPROBANTE FISCAL PROPINA NO INCLUIDA RED: LUNAMEDIA…"
type textarea "x"
type textarea "ESTE COMPROBANTE NO ES UN COMPROBANTE FISCAL PROPINA NO INCLUIDA RED: LUNAMEDIA…"
type textarea "x"
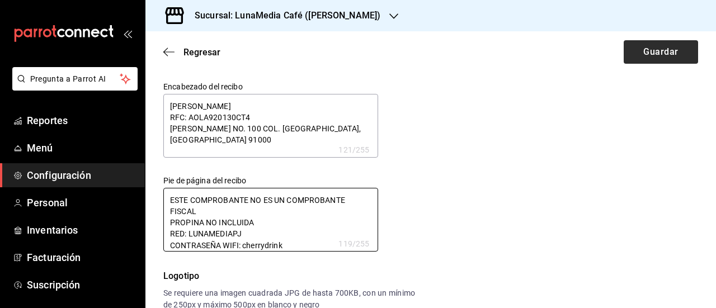
type textarea "ESTE COMPROBANTE NO ES UN COMPROBANTE FISCAL PROPINA NO INCLUIDA RED: LUNAMEDIA…"
type textarea "x"
click at [634, 52] on button "Guardar" at bounding box center [661, 51] width 74 height 23
type textarea "x"
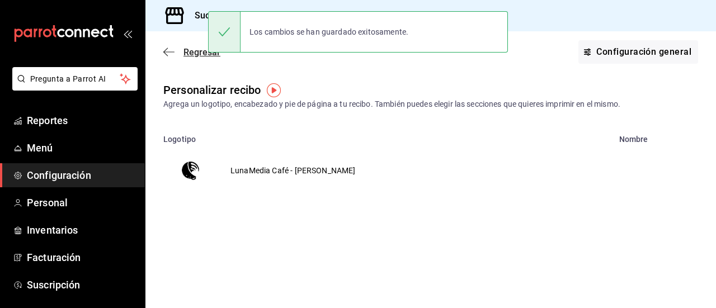
click at [167, 51] on icon "button" at bounding box center [168, 52] width 11 height 10
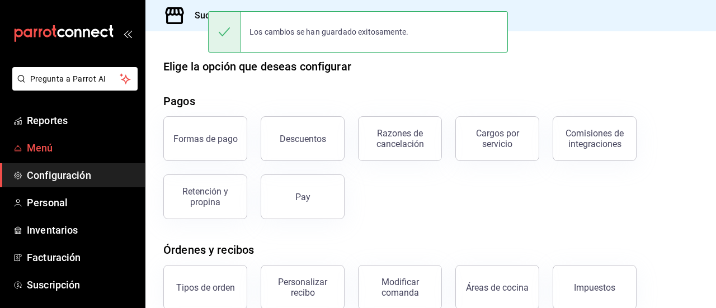
click at [51, 141] on span "Menú" at bounding box center [81, 147] width 109 height 15
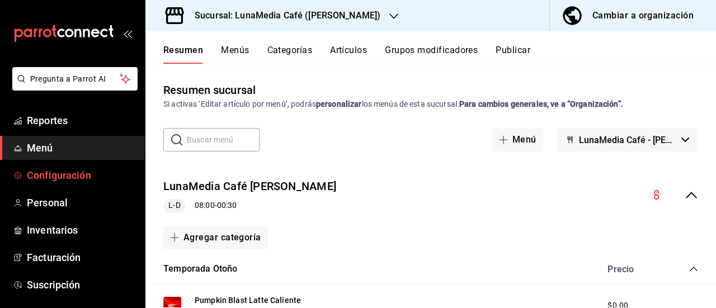
click at [51, 176] on span "Configuración" at bounding box center [81, 175] width 109 height 15
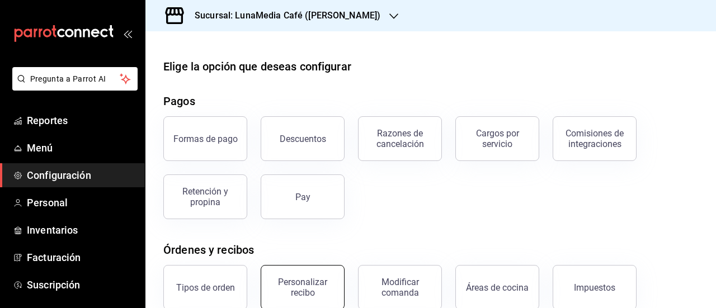
click at [317, 286] on div "Personalizar recibo" at bounding box center [302, 287] width 69 height 21
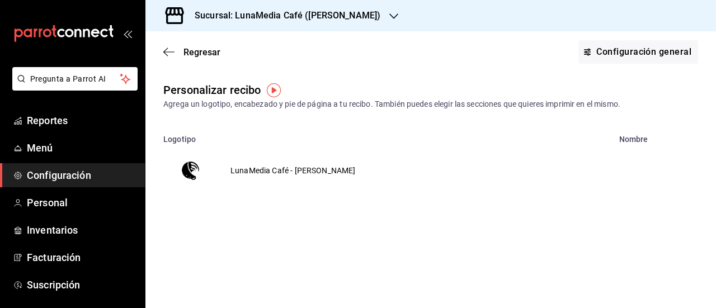
click at [286, 172] on td "LunaMedia Café - [PERSON_NAME]" at bounding box center [293, 171] width 152 height 54
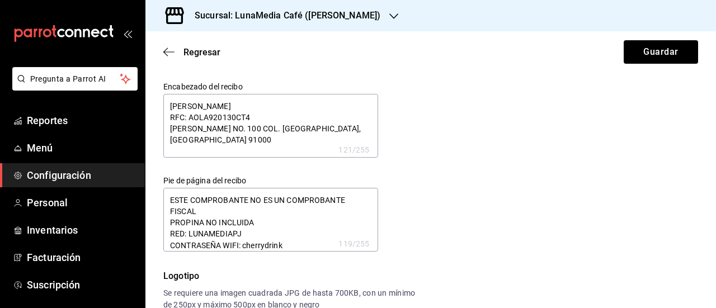
type textarea "x"
click at [241, 235] on textarea "ESTE COMPROBANTE NO ES UN COMPROBANTE FISCAL PROPINA NO INCLUIDA RED: LUNAMEDIA…" at bounding box center [270, 220] width 215 height 64
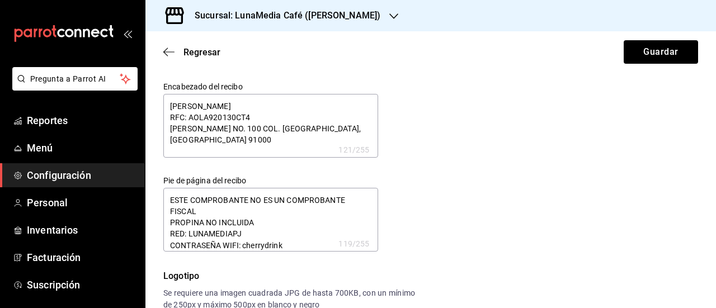
type textarea "ESTE COMPROBANTE NO ES UN COMPROBANTE FISCAL PROPINA NO INCLUIDA RED: LUNAMEDIA…"
type textarea "x"
type textarea "ESTE COMPROBANTE NO ES UN COMPROBANTE FISCAL PROPINA NO INCLUIDA RED: LUNAMEDIA…"
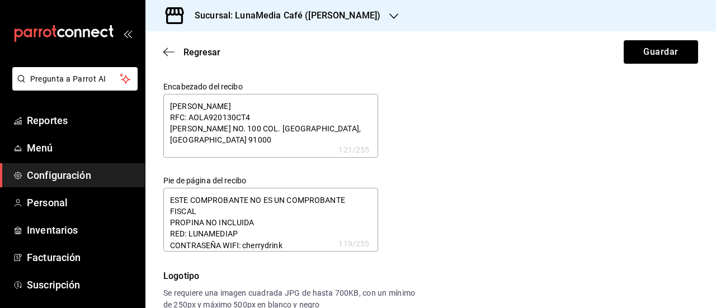
type textarea "x"
type textarea "ESTE COMPROBANTE NO ES UN COMPROBANTE FISCAL PROPINA NO INCLUIDA RED: LUNAMEDI …"
type textarea "x"
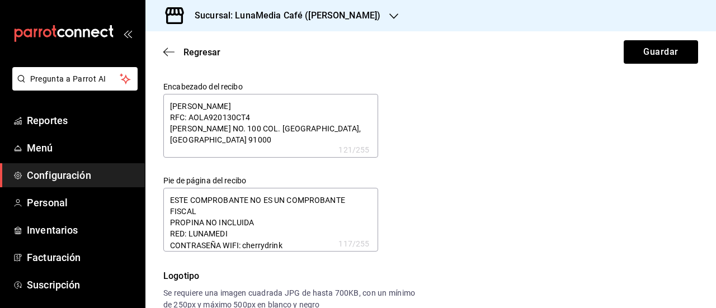
type textarea "ESTE COMPROBANTE NO ES UN COMPROBANTE FISCAL PROPINA NO INCLUIDA RED: LUNAMED C…"
type textarea "x"
type textarea "ESTE COMPROBANTE NO ES UN COMPROBANTE FISCAL PROPINA NO INCLUIDA RED: LUNAME CO…"
type textarea "x"
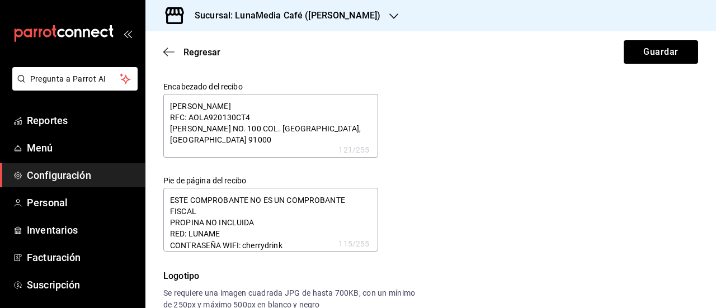
type textarea "x"
type textarea "ESTE COMPROBANTE NO ES UN COMPROBANTE FISCAL PROPINA NO INCLUIDA RED: LUNAM CON…"
type textarea "x"
type textarea "ESTE COMPROBANTE NO ES UN COMPROBANTE FISCAL PROPINA NO INCLUIDA RED: LUNA CONT…"
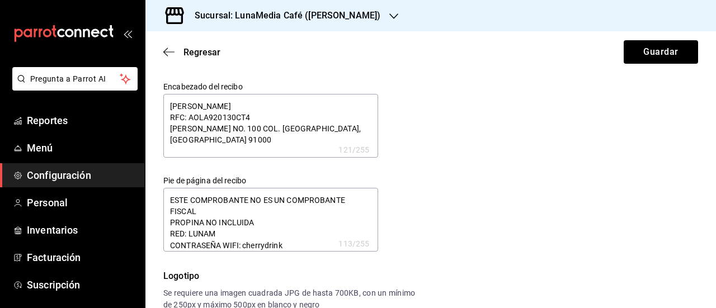
type textarea "x"
type textarea "ESTE COMPROBANTE NO ES UN COMPROBANTE FISCAL PROPINA NO INCLUIDA RED: LUN CONTR…"
type textarea "x"
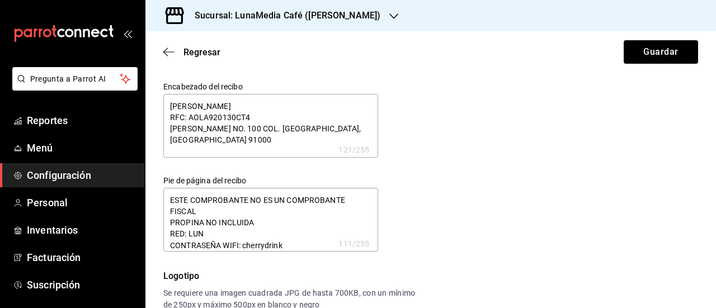
type textarea "ESTE COMPROBANTE NO ES UN COMPROBANTE FISCAL PROPINA NO INCLUIDA RED: LU CONTRA…"
type textarea "x"
type textarea "ESTE COMPROBANTE NO ES UN COMPROBANTE FISCAL PROPINA NO INCLUIDA RED: L CONTRAS…"
type textarea "x"
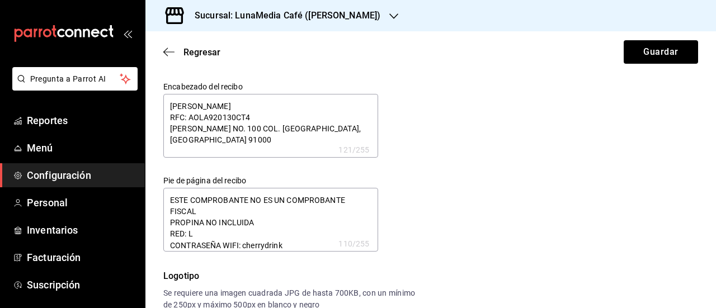
type textarea "x"
type textarea "ESTE COMPROBANTE NO ES UN COMPROBANTE FISCAL PROPINA NO INCLUIDA RED: CONTRASEÑ…"
type textarea "x"
type textarea "ESTE COMPROBANTE NO ES UN COMPROBANTE FISCAL PROPINA NO INCLUIDA RED: l CONTRAS…"
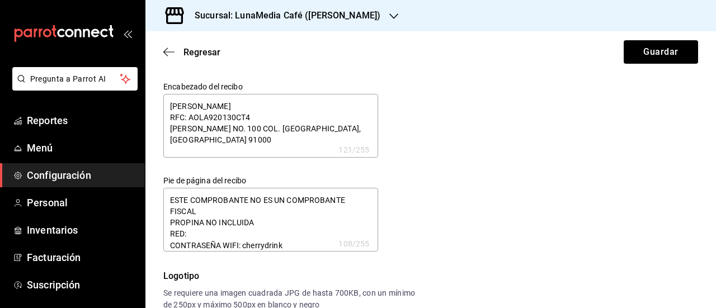
type textarea "x"
type textarea "ESTE COMPROBANTE NO ES UN COMPROBANTE FISCAL PROPINA NO INCLUIDA RED: lU CONTRA…"
type textarea "x"
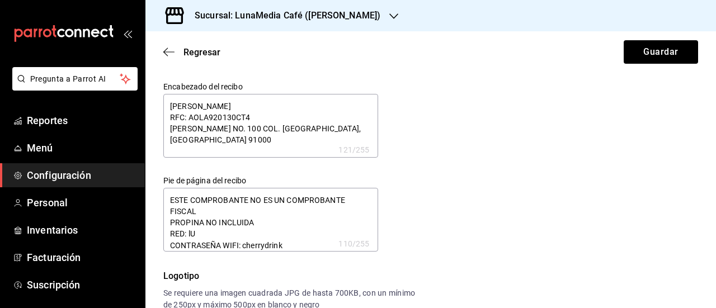
type textarea "ESTE COMPROBANTE NO ES UN COMPROBANTE FISCAL PROPINA NO INCLUIDA RED: l CONTRAS…"
type textarea "x"
type textarea "ESTE COMPROBANTE NO ES UN COMPROBANTE FISCAL PROPINA NO INCLUIDA RED: CONTRASEÑ…"
type textarea "x"
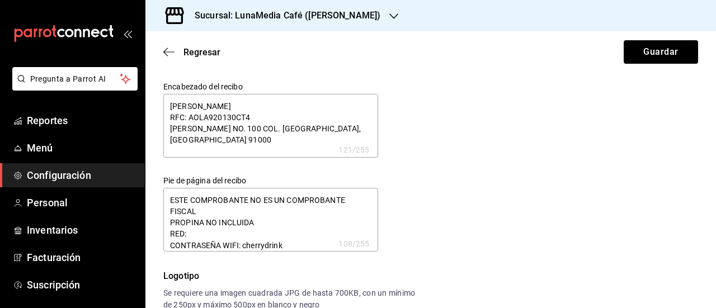
type textarea "x"
type textarea "ESTE COMPROBANTE NO ES UN COMPROBANTE FISCAL PROPINA NO INCLUIDA RED: L CONTRAS…"
type textarea "x"
type textarea "ESTE COMPROBANTE NO ES UN COMPROBANTE FISCAL PROPINA NO INCLUIDA RED: Lu CONTRA…"
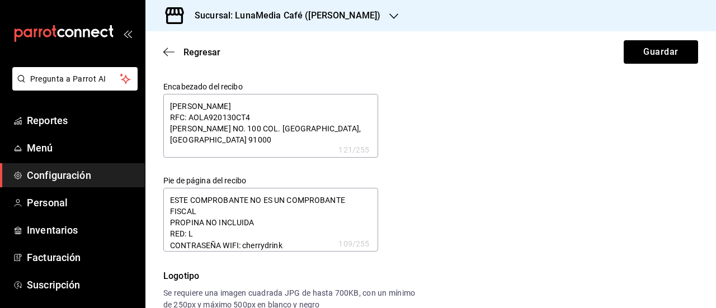
type textarea "x"
type textarea "ESTE COMPROBANTE NO ES UN COMPROBANTE FISCAL PROPINA NO INCLUIDA RED: Lun CONTR…"
type textarea "x"
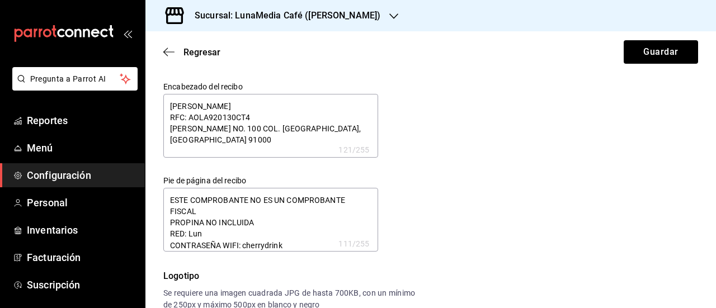
type textarea "ESTE COMPROBANTE NO ES UN COMPROBANTE FISCAL PROPINA NO INCLUIDA RED: Luna CONT…"
type textarea "x"
type textarea "ESTE COMPROBANTE NO ES UN COMPROBANTE FISCAL PROPINA NO INCLUIDA RED: Luna CONT…"
type textarea "x"
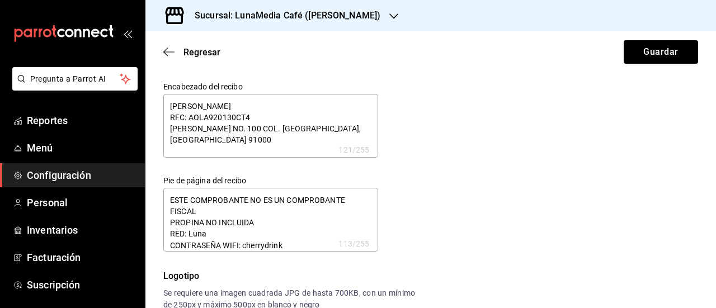
type textarea "x"
type textarea "ESTE COMPROBANTE NO ES UN COMPROBANTE FISCAL PROPINA NO INCLUIDA RED: Luna M CO…"
type textarea "x"
type textarea "ESTE COMPROBANTE NO ES UN COMPROBANTE FISCAL PROPINA NO INCLUIDA RED: Luna Me C…"
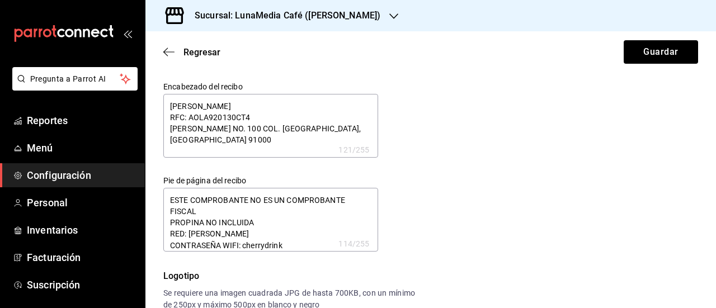
type textarea "x"
type textarea "ESTE COMPROBANTE NO ES UN COMPROBANTE FISCAL PROPINA NO INCLUIDA RED: Luna Med …"
type textarea "x"
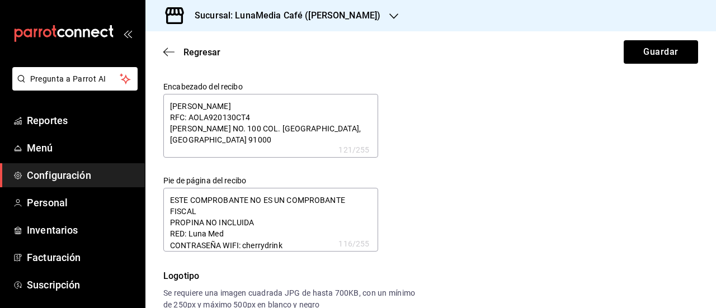
type textarea "ESTE COMPROBANTE NO ES UN COMPROBANTE FISCAL PROPINA NO INCLUIDA RED: Luna Medi…"
type textarea "x"
type textarea "ESTE COMPROBANTE NO ES UN COMPROBANTE FISCAL PROPINA NO INCLUIDA RED: Luna Medi…"
type textarea "x"
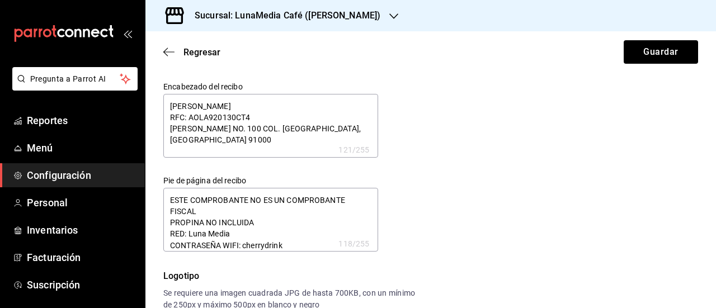
type textarea "x"
type textarea "ESTE COMPROBANTE NO ES UN COMPROBANTE FISCAL PROPINA NO INCLUIDA RED: Luna Medi…"
type textarea "x"
type textarea "ESTE COMPROBANTE NO ES UN COMPROBANTE FISCAL PROPINA NO INCLUIDA RED: Luna Medi…"
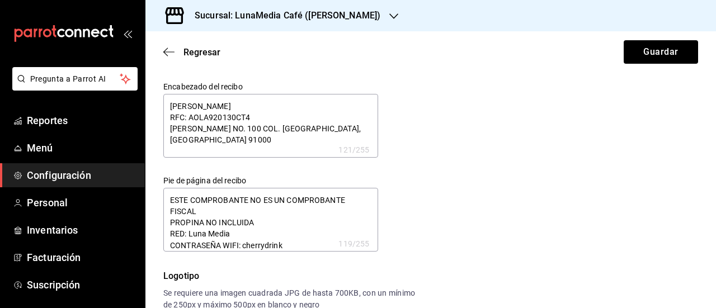
type textarea "x"
type textarea "ESTE COMPROBANTE NO ES UN COMPROBANTE FISCAL PROPINA NO INCLUIDA RED: Luna Medi…"
type textarea "x"
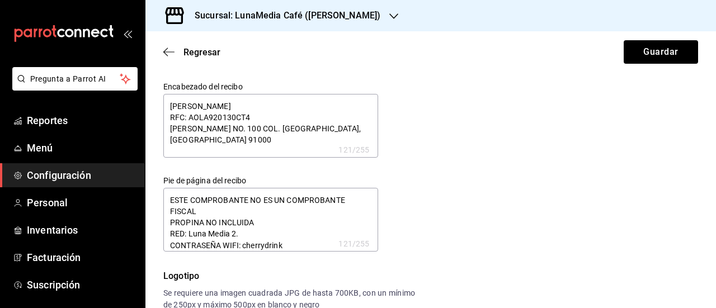
type textarea "ESTE COMPROBANTE NO ES UN COMPROBANTE FISCAL PROPINA NO INCLUIDA RED: Luna Medi…"
type textarea "x"
type textarea "ESTE COMPROBANTE NO ES UN COMPROBANTE FISCAL PROPINA NO INCLUIDA RED: Luna Medi…"
type textarea "x"
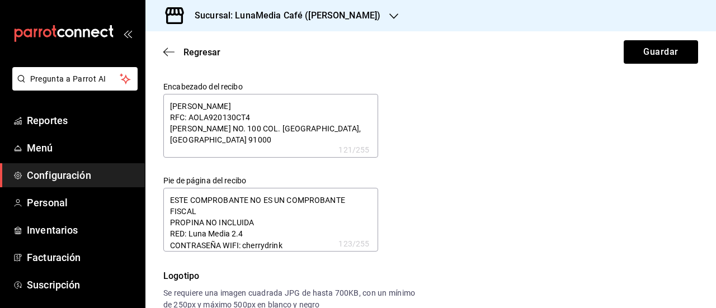
type textarea "x"
type textarea "ESTE COMPROBANTE NO ES UN COMPROBANTE FISCAL PROPINA NO INCLUIDA RED: Luna Medi…"
type textarea "x"
type textarea "ESTE COMPROBANTE NO ES UN COMPROBANTE FISCAL PROPINA NO INCLUIDA RED: Luna Medi…"
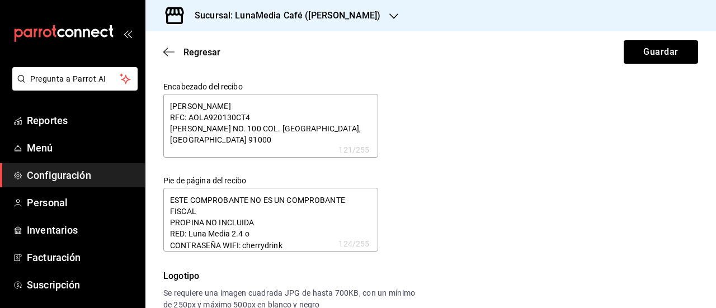
type textarea "x"
type textarea "ESTE COMPROBANTE NO ES UN COMPROBANTE FISCAL PROPINA NO INCLUIDA RED: Luna Medi…"
type textarea "x"
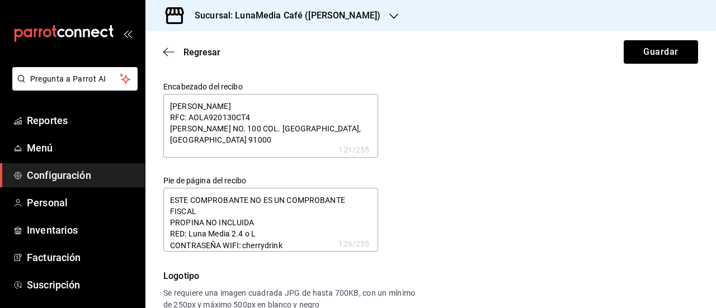
type textarea "ESTE COMPROBANTE NO ES UN COMPROBANTE FISCAL PROPINA NO INCLUIDA RED: Luna Medi…"
type textarea "x"
type textarea "ESTE COMPROBANTE NO ES UN COMPROBANTE FISCAL PROPINA NO INCLUIDA RED: Luna Medi…"
type textarea "x"
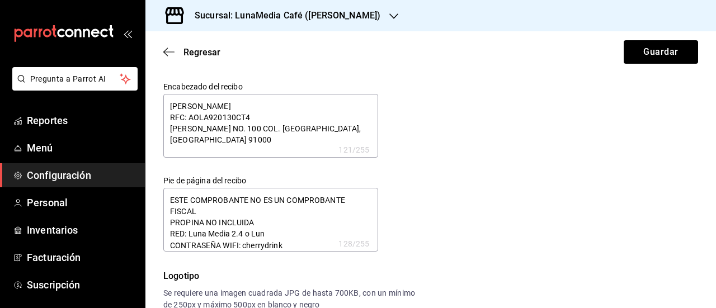
type textarea "x"
type textarea "ESTE COMPROBANTE NO ES UN COMPROBANTE FISCAL PROPINA NO INCLUIDA RED: Luna Medi…"
type textarea "x"
type textarea "ESTE COMPROBANTE NO ES UN COMPROBANTE FISCAL PROPINA NO INCLUIDA RED: Luna Medi…"
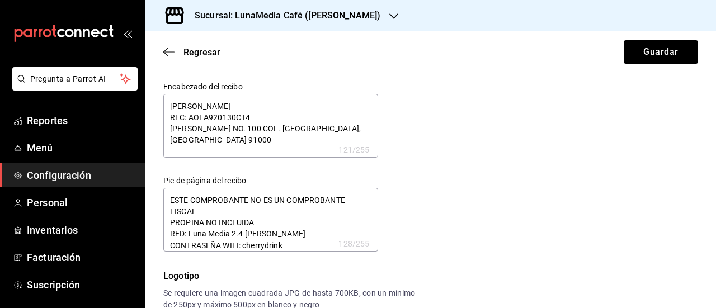
type textarea "x"
type textarea "ESTE COMPROBANTE NO ES UN COMPROBANTE FISCAL PROPINA NO INCLUIDA RED: Luna Medi…"
type textarea "x"
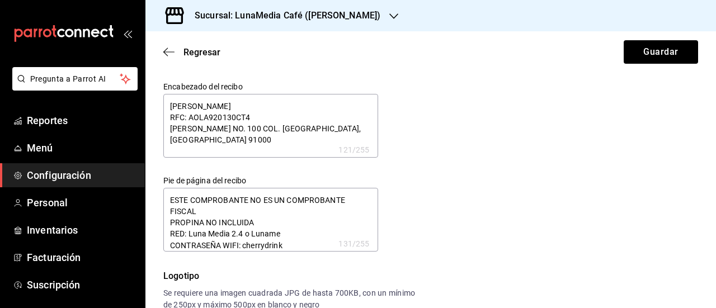
type textarea "ESTE COMPROBANTE NO ES UN COMPROBANTE FISCAL PROPINA NO INCLUIDA RED: Luna Medi…"
type textarea "x"
type textarea "ESTE COMPROBANTE NO ES UN COMPROBANTE FISCAL PROPINA NO INCLUIDA RED: Luna Medi…"
type textarea "x"
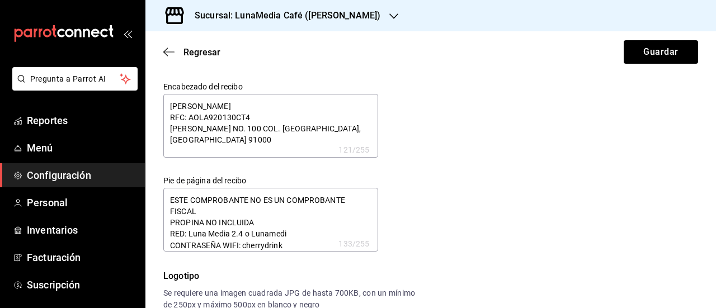
type textarea "x"
type textarea "ESTE COMPROBANTE NO ES UN COMPROBANTE FISCAL PROPINA NO INCLUIDA RED: Luna Medi…"
type textarea "x"
type textarea "ESTE COMPROBANTE NO ES UN COMPROBANTE FISCAL PROPINA NO INCLUIDA RED: Luna Medi…"
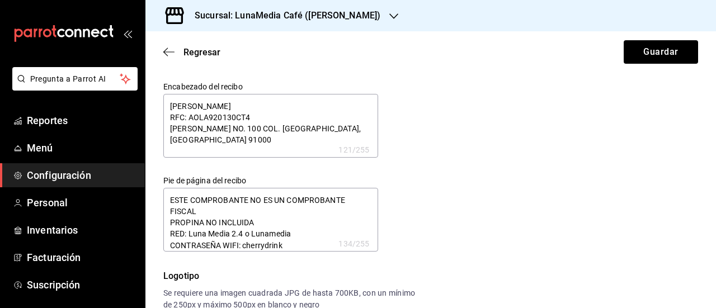
type textarea "x"
type textarea "ESTE COMPROBANTE NO ES UN COMPROBANTE FISCAL PROPINA NO INCLUIDA RED: Luna Medi…"
type textarea "x"
click at [275, 230] on textarea "ESTE COMPROBANTE NO ES UN COMPROBANTE FISCAL PROPINA NO INCLUIDA RED: Luna Medi…" at bounding box center [270, 220] width 215 height 64
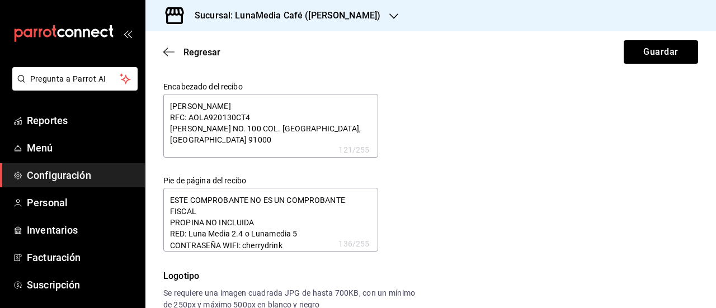
type textarea "x"
type textarea "ESTE COMPROBANTE NO ES UN COMPROBANTE FISCAL PROPINA NO INCLUIDA RED: Luna Medi…"
type textarea "x"
type textarea "ESTE COMPROBANTE NO ES UN COMPROBANTE FISCAL PROPINA NO INCLUIDA RED: Luna Medi…"
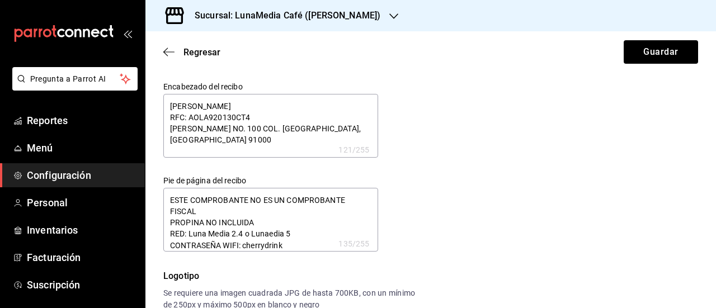
type textarea "x"
type textarea "ESTE COMPROBANTE NO ES UN COMPROBANTE FISCAL PROPINA NO INCLUIDA RED: Luna Medi…"
type textarea "x"
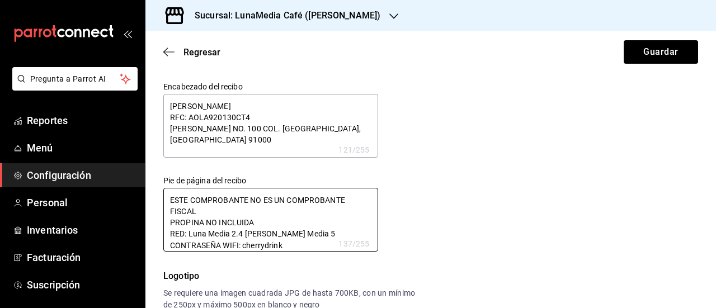
type textarea "ESTE COMPROBANTE NO ES UN COMPROBANTE FISCAL PROPINA NO INCLUIDA RED: Luna Medi…"
click at [446, 222] on div "Encabezado del recibo ARNOLD MIGUEL ACOSTA LOZANO RFC: AOLA920130CT4 FRANCISCO …" at bounding box center [424, 159] width 548 height 183
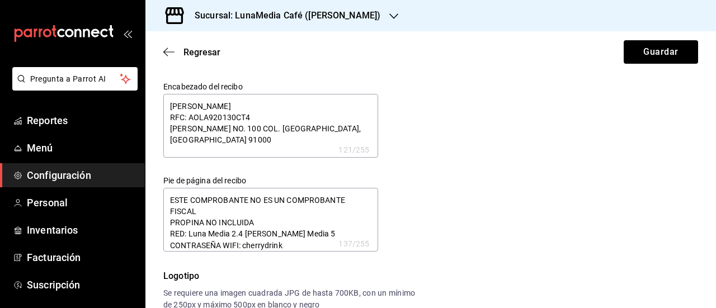
click at [290, 246] on textarea "ESTE COMPROBANTE NO ES UN COMPROBANTE FISCAL PROPINA NO INCLUIDA RED: Luna Medi…" at bounding box center [270, 220] width 215 height 64
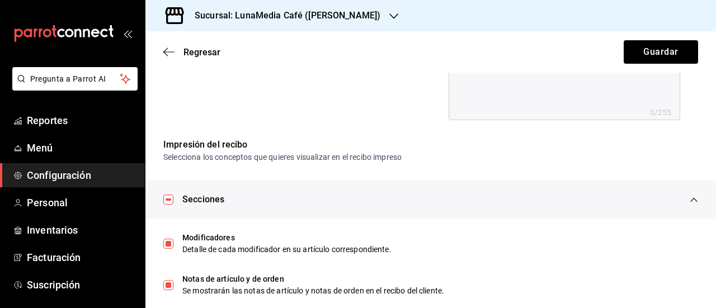
scroll to position [615, 0]
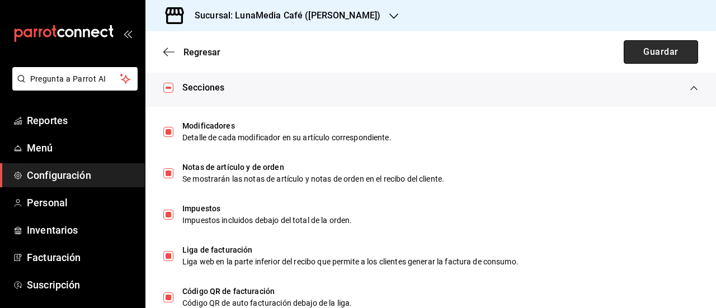
type textarea "x"
click at [630, 52] on button "Guardar" at bounding box center [661, 51] width 74 height 23
type textarea "x"
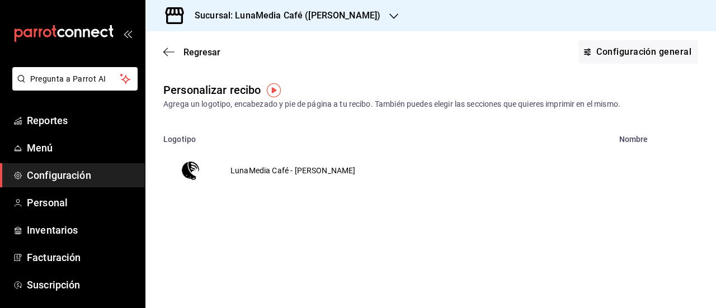
click at [259, 169] on td "LunaMedia Café - [PERSON_NAME]" at bounding box center [293, 171] width 152 height 54
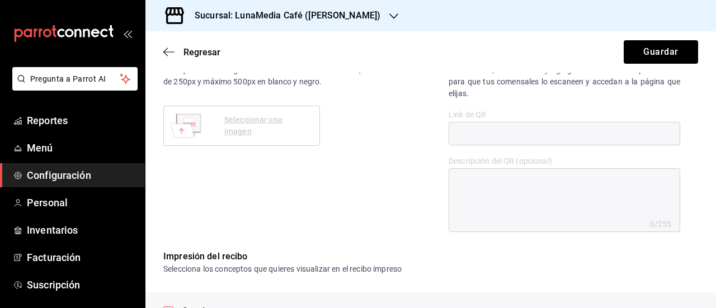
type textarea "x"
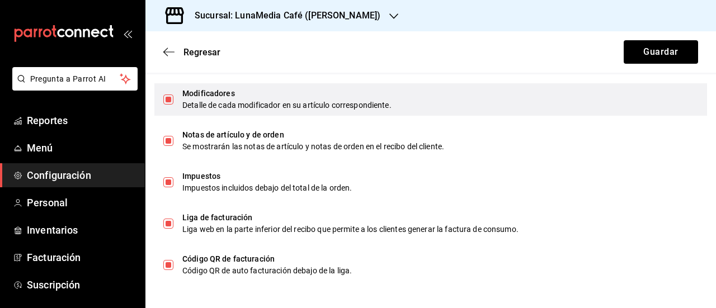
click at [169, 95] on input "checkbox" at bounding box center [168, 100] width 10 height 10
checkbox input "false"
type textarea "x"
checkbox input "false"
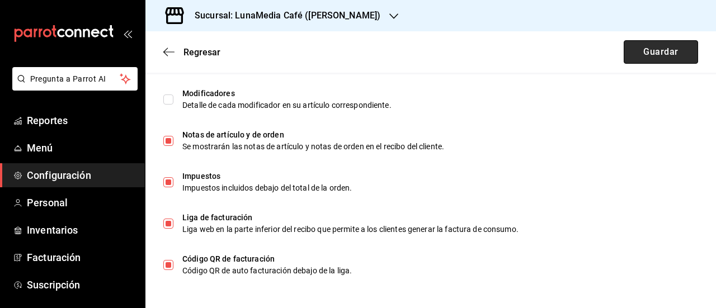
click at [651, 48] on button "Guardar" at bounding box center [661, 51] width 74 height 23
type textarea "x"
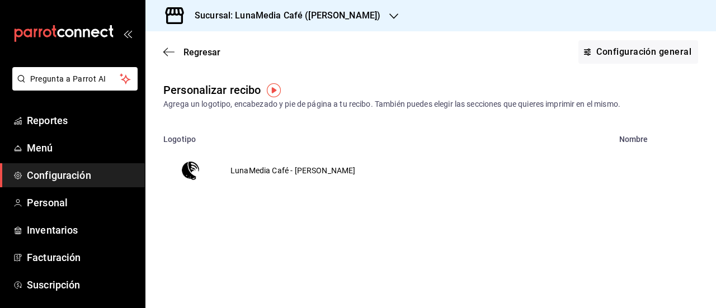
click at [262, 166] on td "LunaMedia Café - [PERSON_NAME]" at bounding box center [293, 171] width 152 height 54
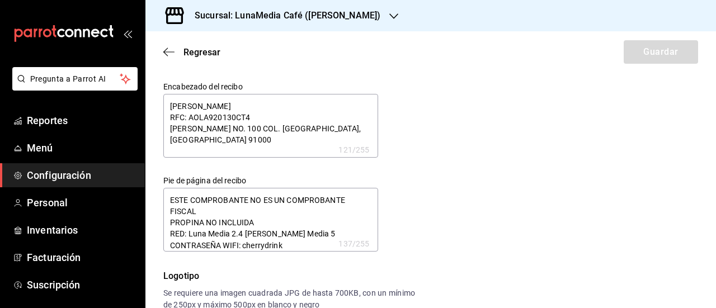
type textarea "x"
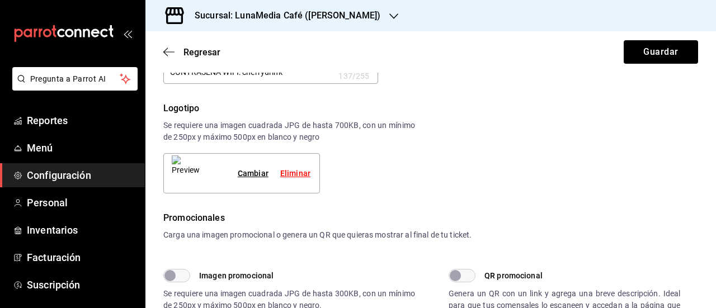
type textarea "x"
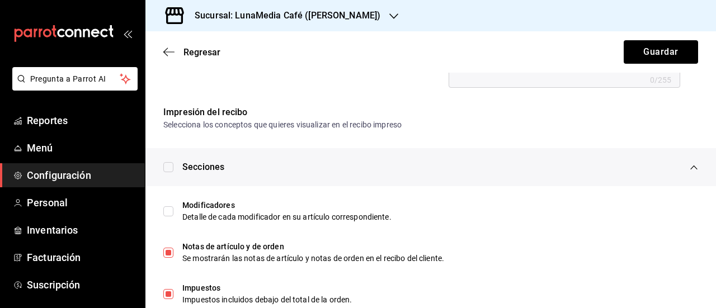
scroll to position [559, 0]
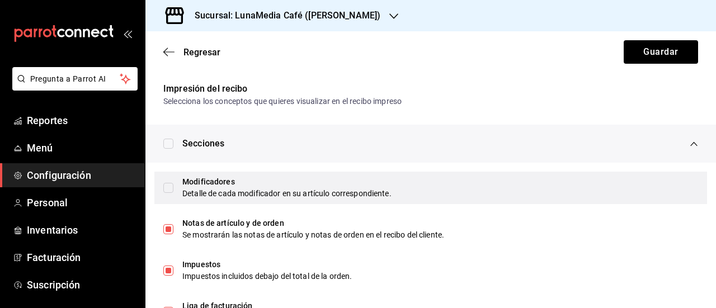
click at [169, 191] on input "checkbox" at bounding box center [168, 188] width 10 height 10
checkbox input "true"
type textarea "x"
checkbox input "true"
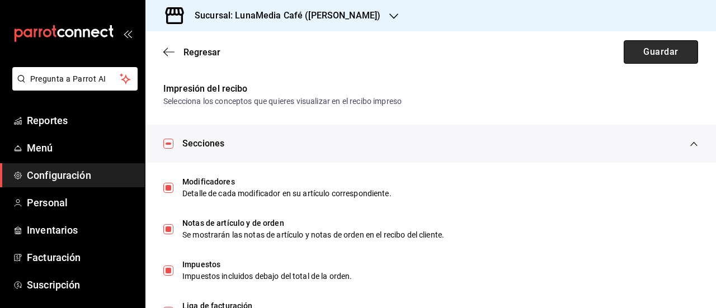
click at [670, 49] on button "Guardar" at bounding box center [661, 51] width 74 height 23
type textarea "x"
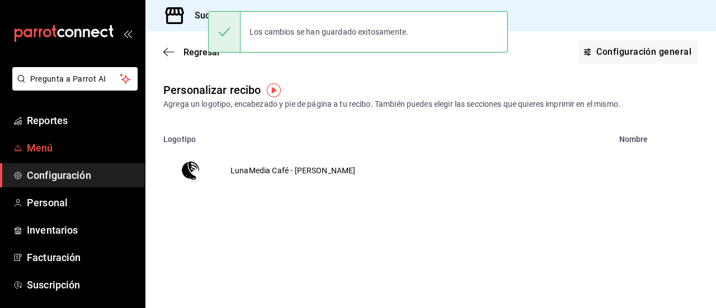
click at [46, 152] on span "Menú" at bounding box center [81, 147] width 109 height 15
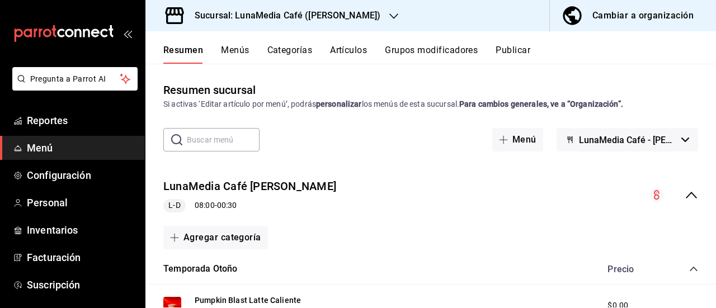
click at [223, 52] on button "Menús" at bounding box center [235, 54] width 28 height 19
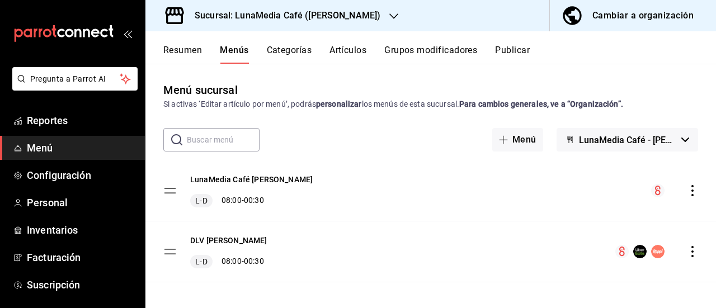
click at [691, 191] on icon "actions" at bounding box center [692, 190] width 2 height 11
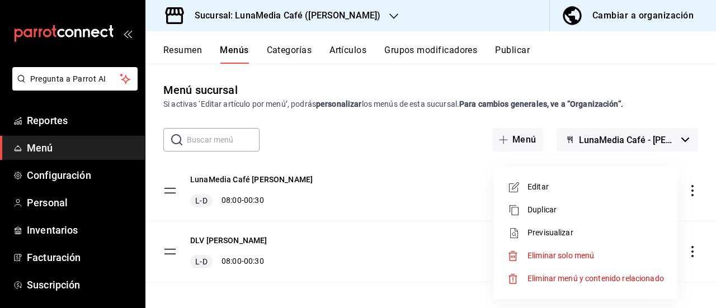
click at [575, 194] on li "Editar" at bounding box center [585, 187] width 174 height 23
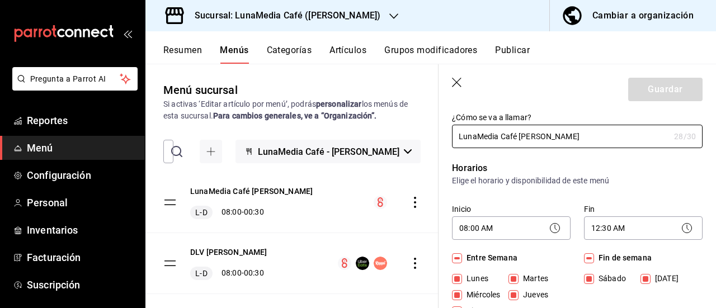
scroll to position [56, 0]
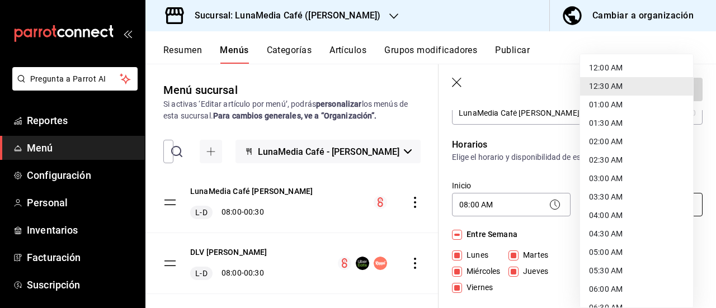
click at [630, 196] on body "Pregunta a Parrot AI Reportes Menú Configuración Personal Inventarios Facturaci…" at bounding box center [358, 154] width 716 height 308
click at [615, 109] on li "01:00 AM" at bounding box center [636, 105] width 113 height 18
type input "01:00"
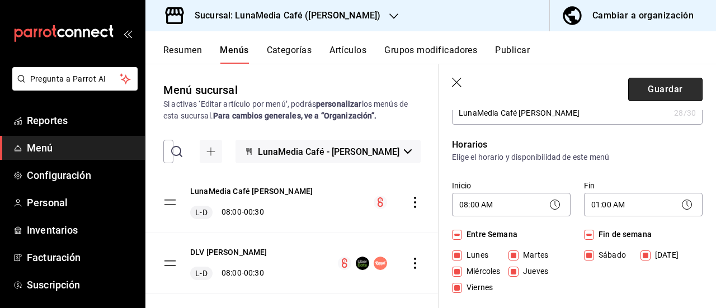
click at [648, 90] on button "Guardar" at bounding box center [665, 89] width 74 height 23
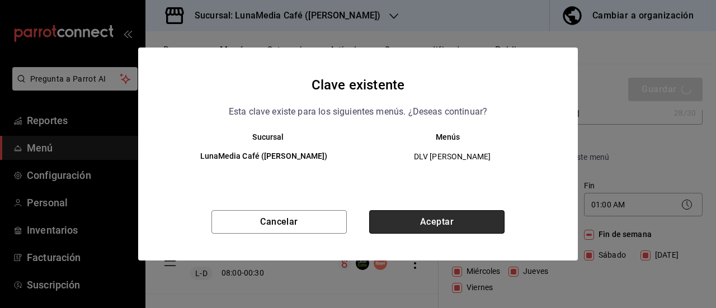
click at [421, 228] on button "Aceptar" at bounding box center [436, 221] width 135 height 23
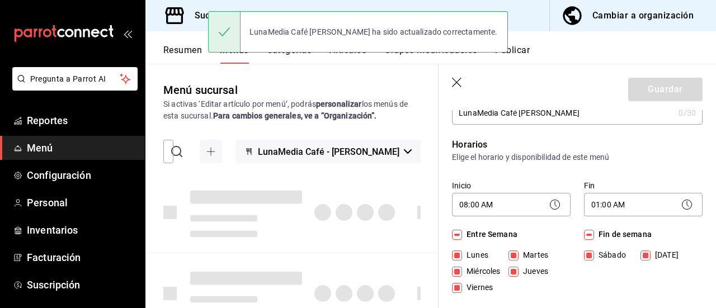
checkbox input "false"
type input "1758779908226"
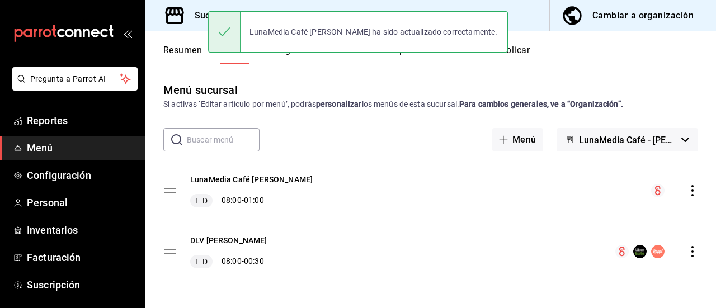
click at [687, 247] on icon "actions" at bounding box center [692, 251] width 11 height 11
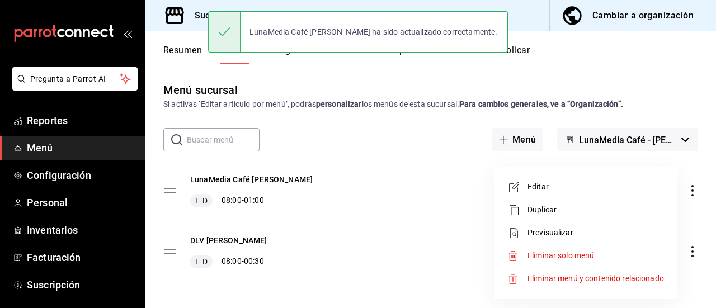
click at [564, 190] on span "Editar" at bounding box center [595, 187] width 136 height 12
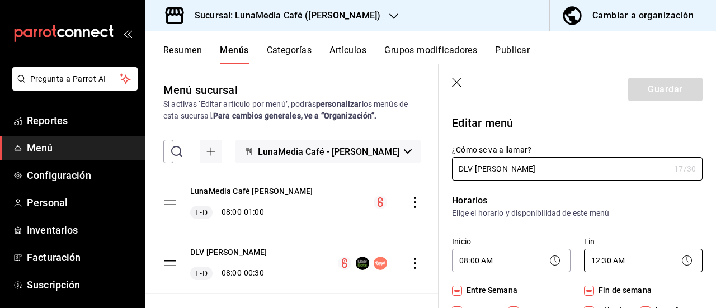
click at [653, 265] on body "Pregunta a Parrot AI Reportes Menú Configuración Personal Inventarios Facturaci…" at bounding box center [358, 154] width 716 height 308
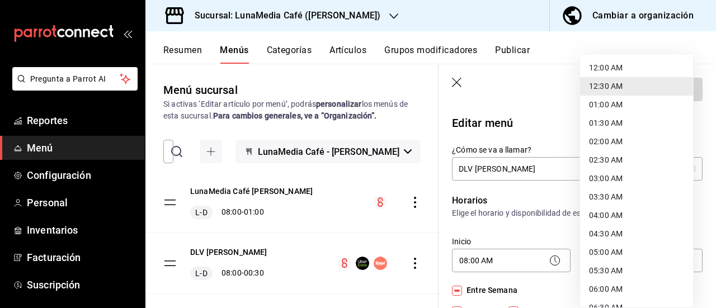
click at [615, 102] on li "01:00 AM" at bounding box center [636, 105] width 113 height 18
type input "01:00"
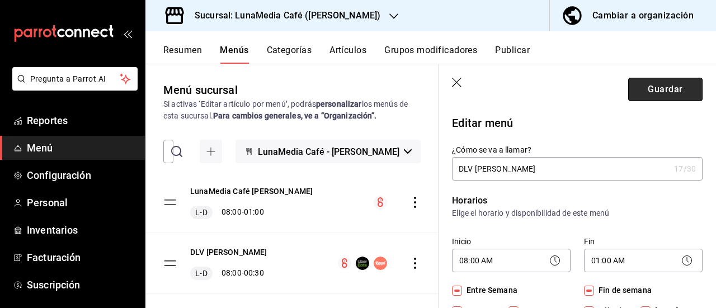
click at [636, 90] on button "Guardar" at bounding box center [665, 89] width 74 height 23
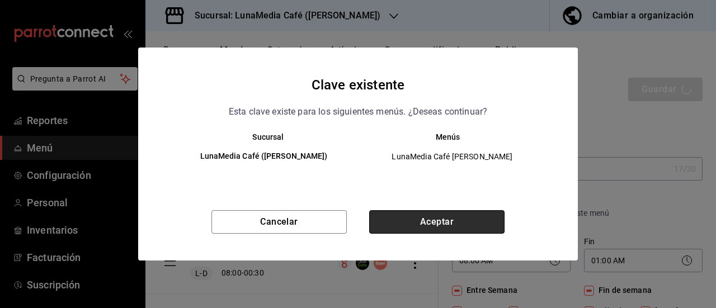
click at [413, 220] on button "Aceptar" at bounding box center [436, 221] width 135 height 23
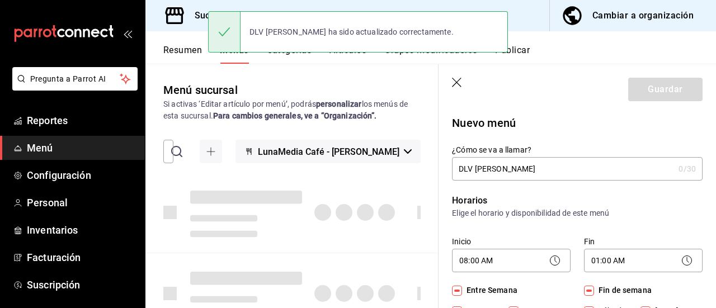
checkbox input "false"
type input "1758779917534"
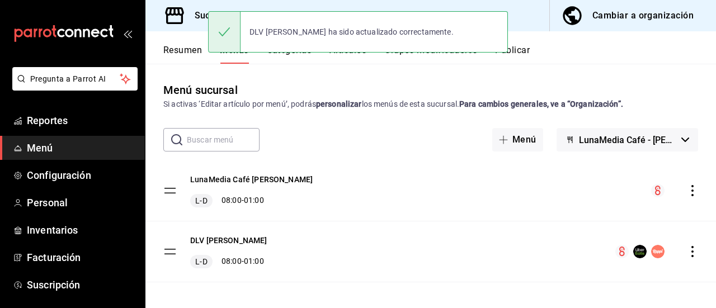
click at [691, 190] on icon "actions" at bounding box center [692, 190] width 2 height 11
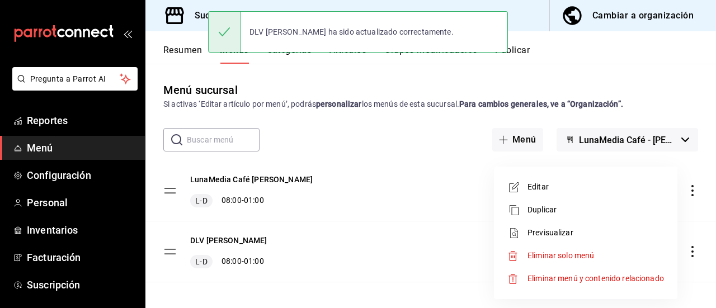
click at [536, 233] on span "Previsualizar" at bounding box center [595, 233] width 136 height 12
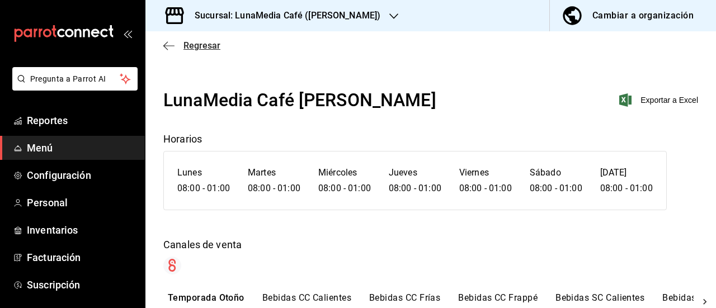
click at [165, 48] on icon "button" at bounding box center [168, 46] width 11 height 10
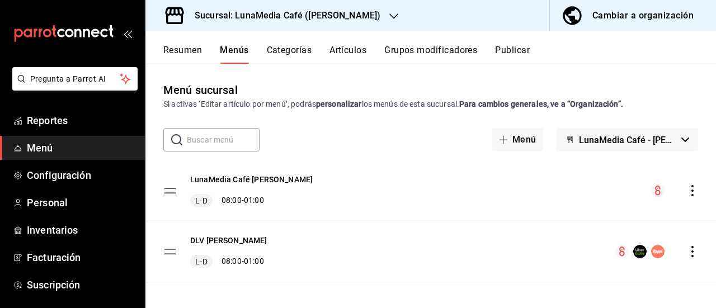
click at [420, 173] on div "LunaMedia Café [PERSON_NAME] L-D 08:00 - 01:00" at bounding box center [430, 191] width 570 height 60
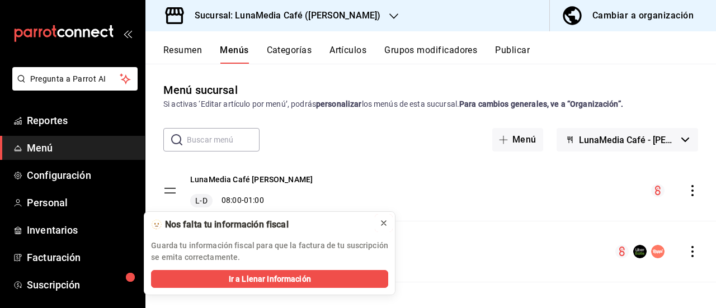
click at [381, 225] on icon at bounding box center [383, 223] width 9 height 9
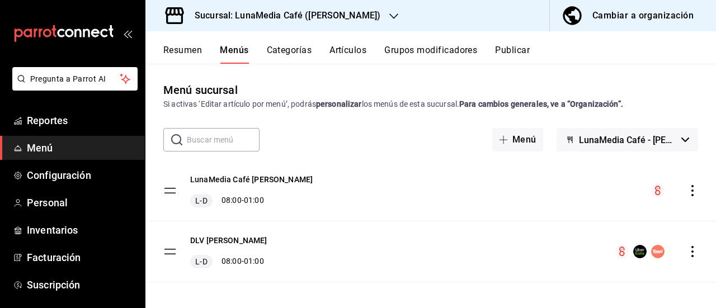
click at [688, 190] on icon "actions" at bounding box center [692, 190] width 11 height 11
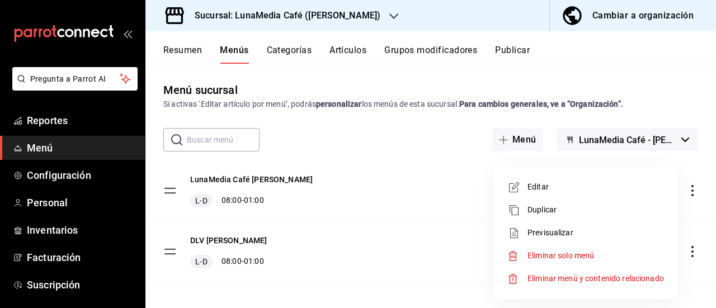
click at [527, 54] on div at bounding box center [358, 154] width 716 height 308
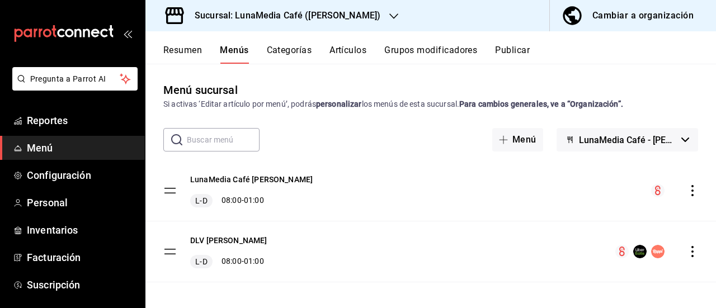
click at [527, 54] on button "Publicar" at bounding box center [512, 54] width 35 height 19
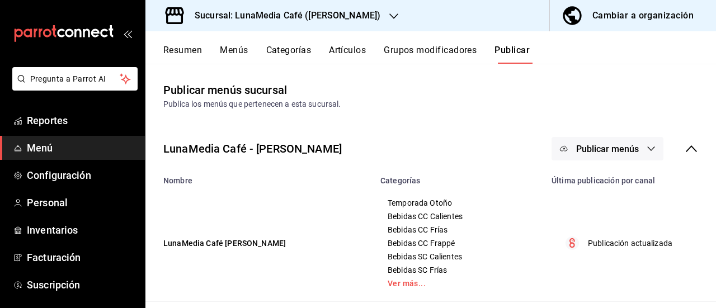
click at [628, 149] on span "Publicar menús" at bounding box center [607, 149] width 63 height 11
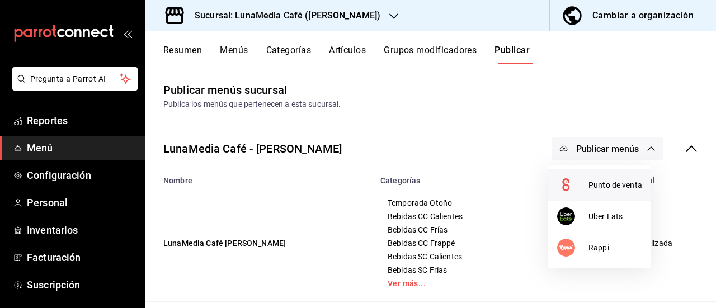
click at [593, 185] on span "Punto de venta" at bounding box center [615, 186] width 54 height 12
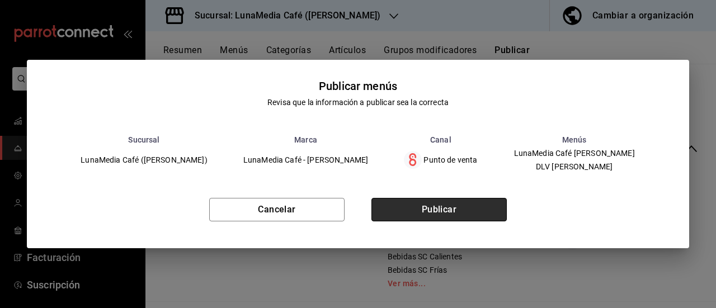
click at [384, 209] on button "Publicar" at bounding box center [438, 209] width 135 height 23
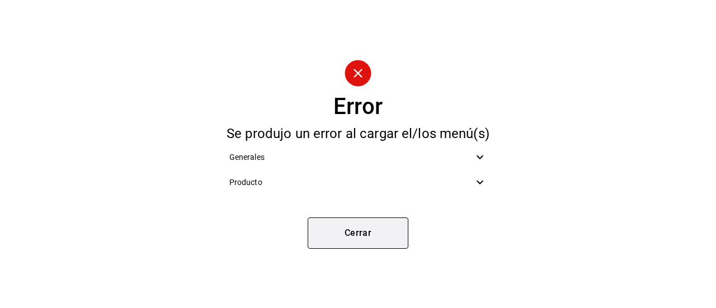
click at [355, 229] on button "Cerrar" at bounding box center [358, 233] width 101 height 31
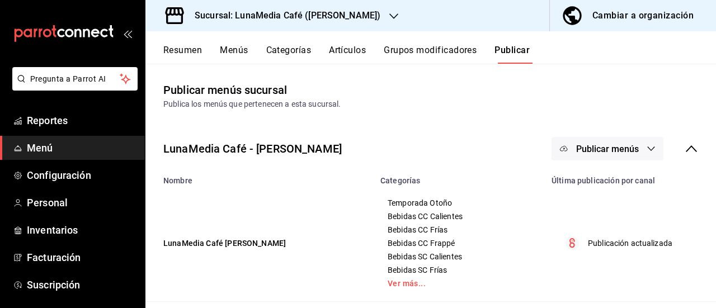
click at [180, 43] on div "Resumen Menús Categorías Artículos Grupos modificadores Publicar" at bounding box center [430, 47] width 570 height 32
click at [178, 51] on button "Resumen" at bounding box center [182, 54] width 39 height 19
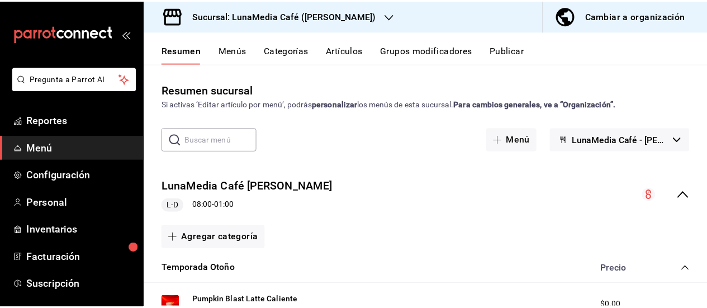
scroll to position [114, 0]
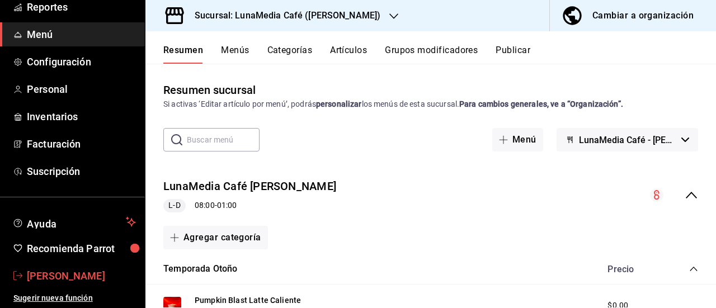
click at [87, 276] on span "[PERSON_NAME]" at bounding box center [81, 275] width 109 height 15
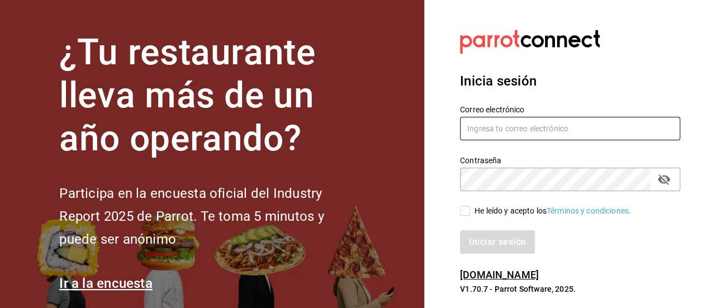
click at [504, 126] on input "text" at bounding box center [570, 128] width 220 height 23
type input "acosta1302m@gmail.com"
click at [463, 215] on input "He leído y acepto los Términos y condiciones." at bounding box center [465, 211] width 10 height 10
checkbox input "true"
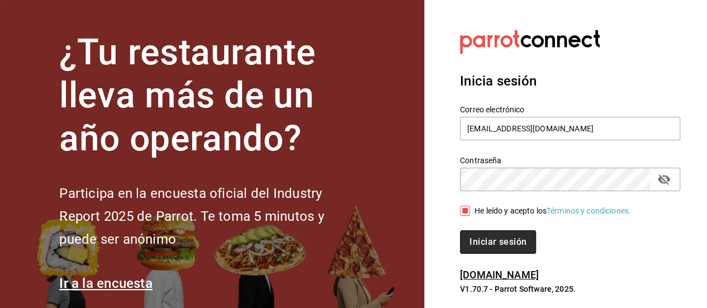
click at [474, 239] on button "Iniciar sesión" at bounding box center [498, 241] width 76 height 23
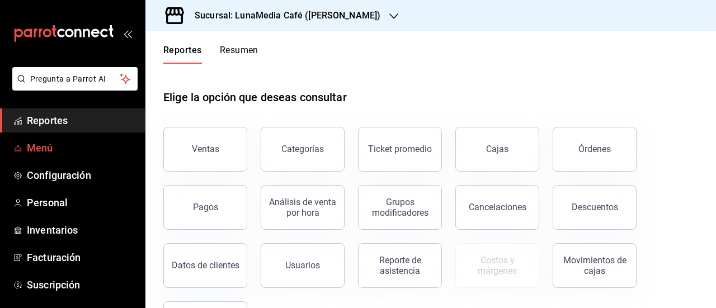
click at [41, 154] on span "Menú" at bounding box center [81, 147] width 109 height 15
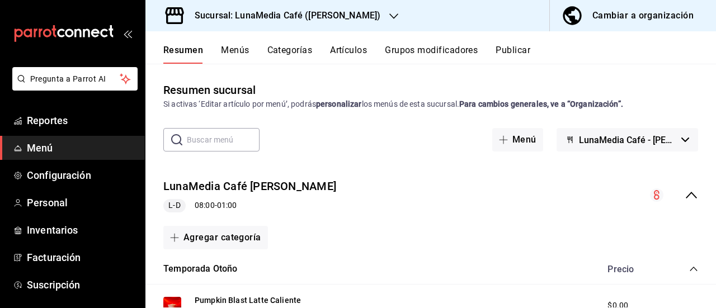
click at [685, 194] on icon "collapse-menu-row" at bounding box center [691, 194] width 13 height 13
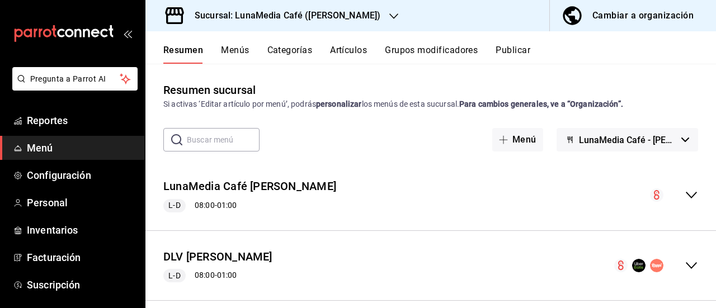
click at [245, 50] on button "Menús" at bounding box center [235, 54] width 28 height 19
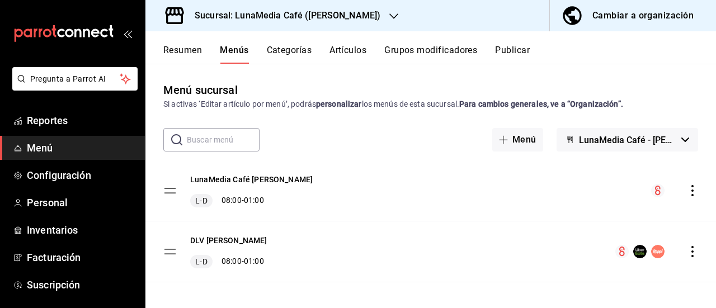
click at [691, 256] on icon "actions" at bounding box center [692, 251] width 2 height 11
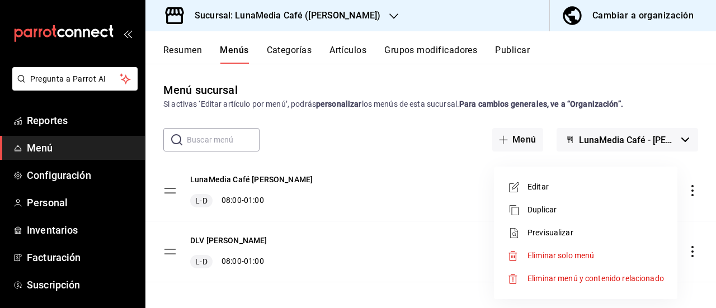
click at [553, 195] on li "Editar" at bounding box center [585, 187] width 174 height 23
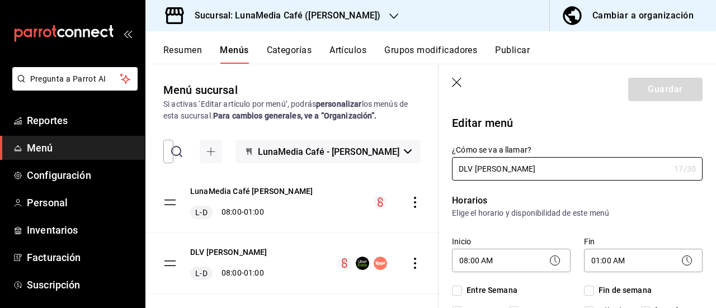
checkbox input "true"
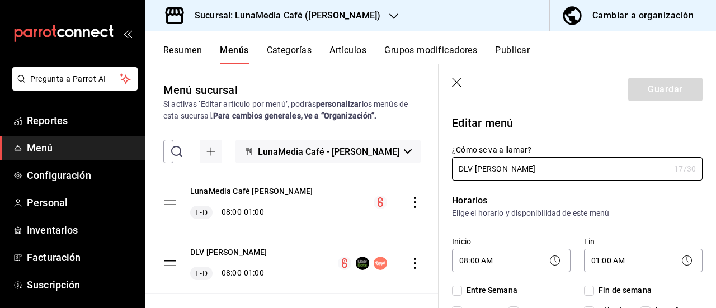
checkbox input "true"
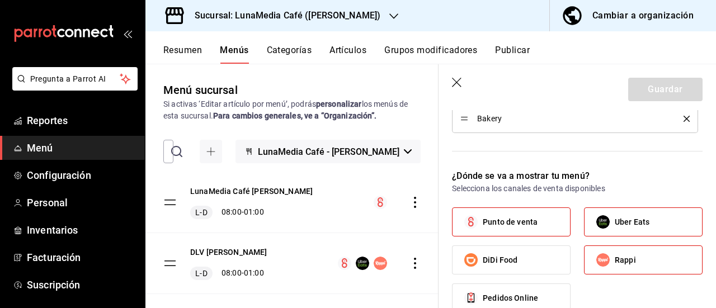
scroll to position [671, 0]
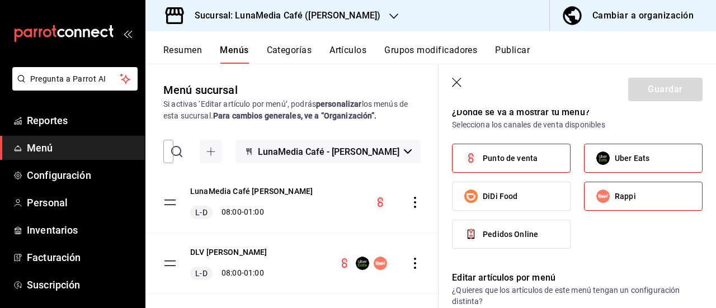
click at [484, 162] on label "Punto de venta" at bounding box center [510, 158] width 117 height 28
click at [483, 162] on input "Punto de venta" at bounding box center [470, 158] width 23 height 23
checkbox input "false"
click at [679, 82] on button "Guardar" at bounding box center [665, 89] width 74 height 23
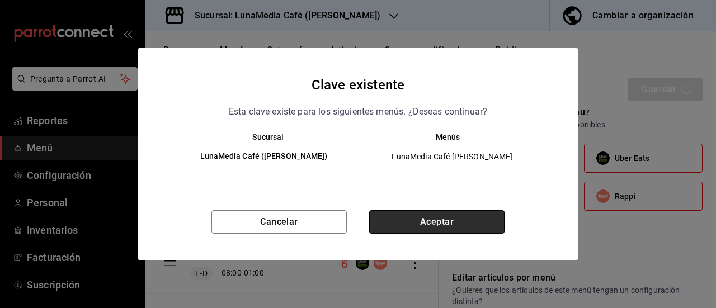
click at [428, 223] on button "Aceptar" at bounding box center [436, 221] width 135 height 23
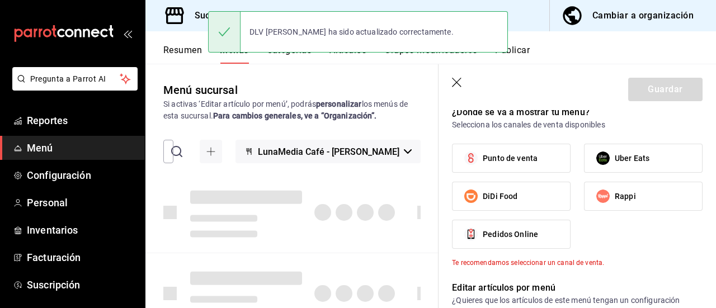
checkbox input "false"
type input "1758780218541"
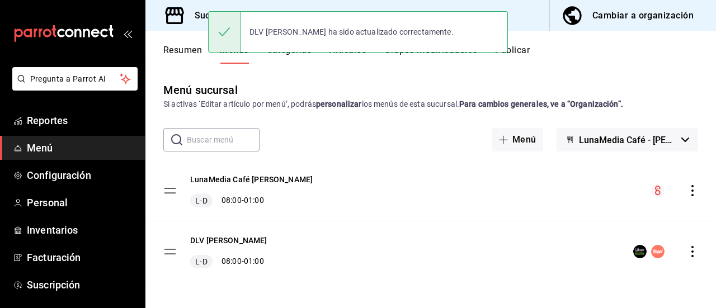
click at [520, 53] on button "Publicar" at bounding box center [512, 54] width 35 height 19
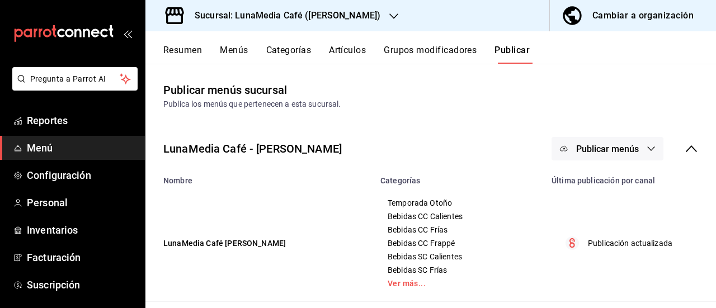
click at [605, 148] on span "Publicar menús" at bounding box center [607, 149] width 63 height 11
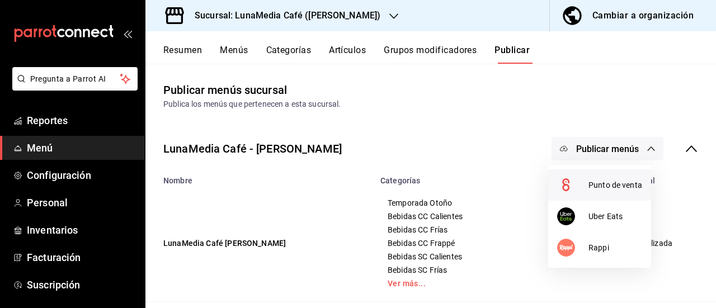
click at [592, 184] on span "Punto de venta" at bounding box center [615, 186] width 54 height 12
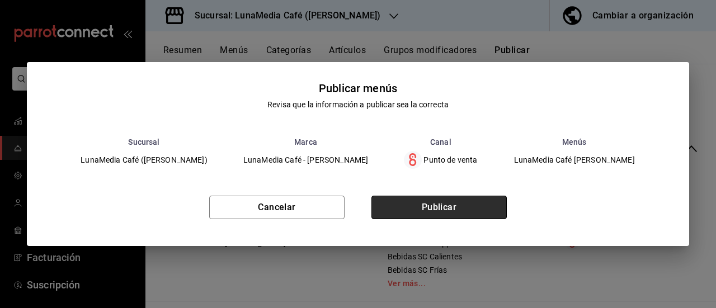
click at [455, 209] on button "Publicar" at bounding box center [438, 207] width 135 height 23
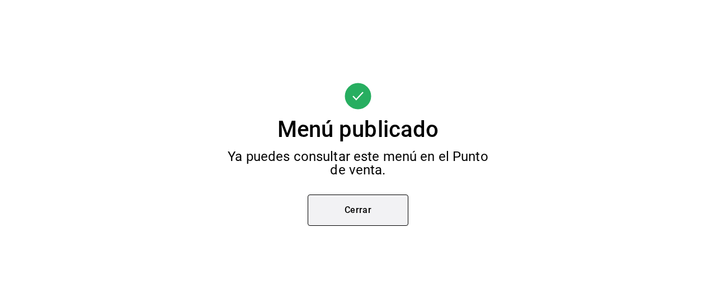
click at [364, 206] on button "Cerrar" at bounding box center [358, 210] width 101 height 31
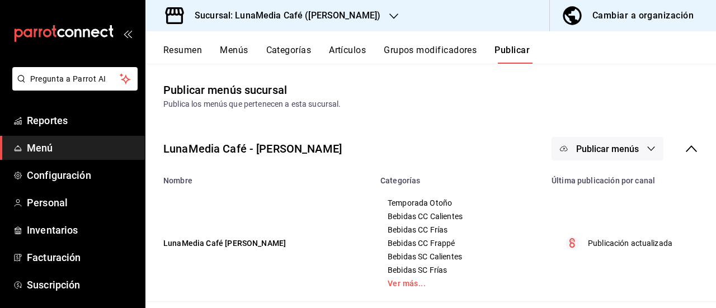
click at [232, 51] on button "Menús" at bounding box center [234, 54] width 28 height 19
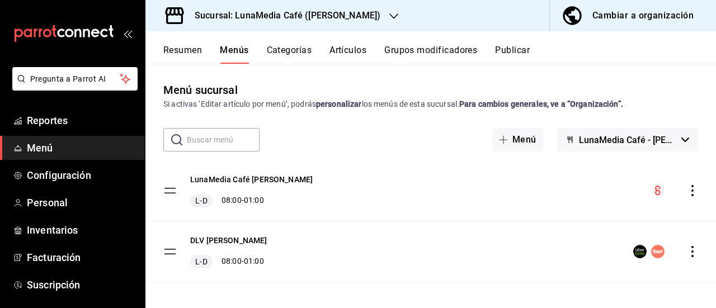
scroll to position [6, 0]
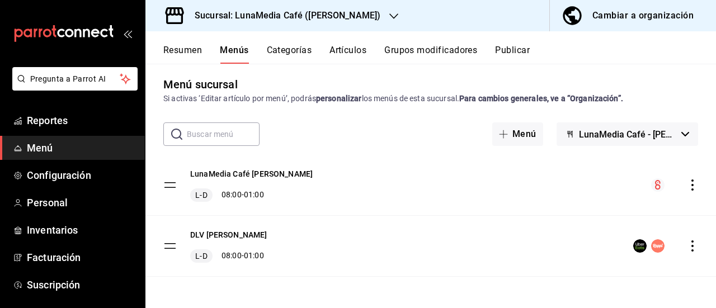
click at [687, 244] on icon "actions" at bounding box center [692, 245] width 11 height 11
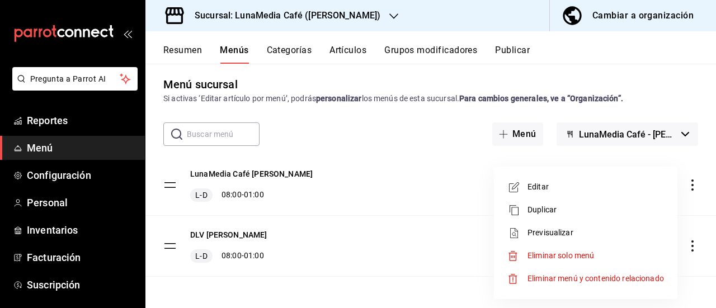
click at [553, 192] on span "Editar" at bounding box center [595, 187] width 136 height 12
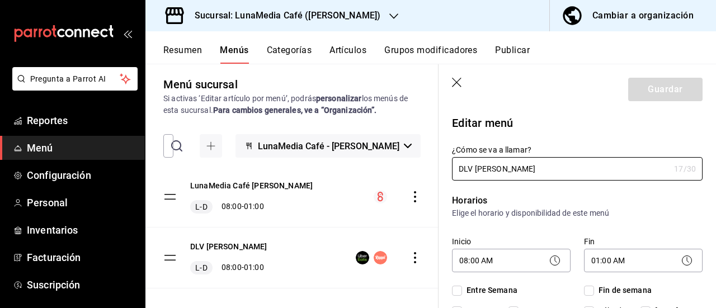
checkbox input "true"
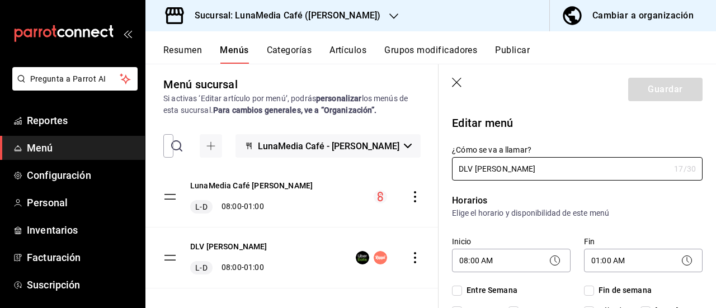
checkbox input "true"
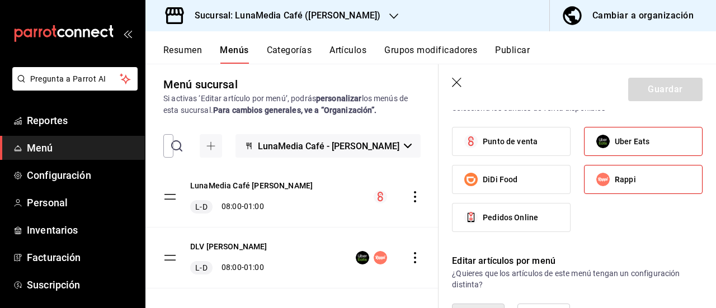
scroll to position [671, 0]
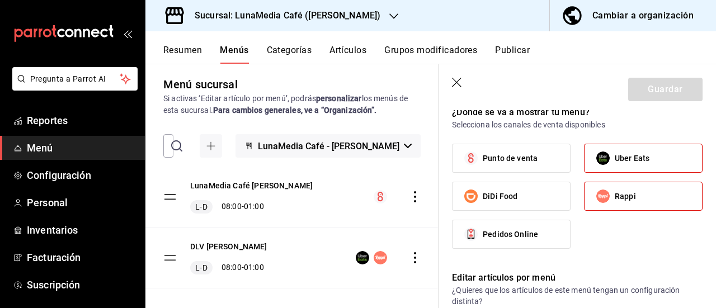
click at [494, 161] on span "Punto de venta" at bounding box center [510, 159] width 55 height 12
click at [483, 161] on input "Punto de venta" at bounding box center [470, 158] width 23 height 23
checkbox input "true"
click at [661, 93] on button "Guardar" at bounding box center [665, 89] width 74 height 23
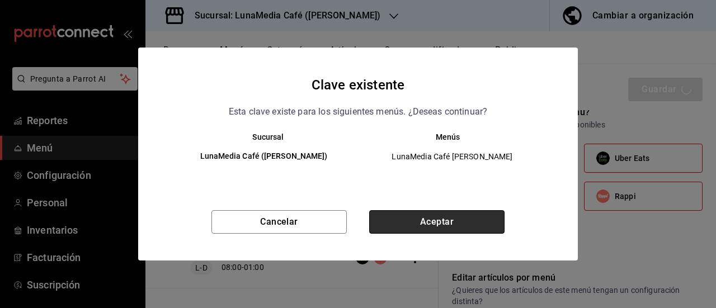
click at [438, 210] on button "Aceptar" at bounding box center [436, 221] width 135 height 23
checkbox input "false"
type input "1758780240689"
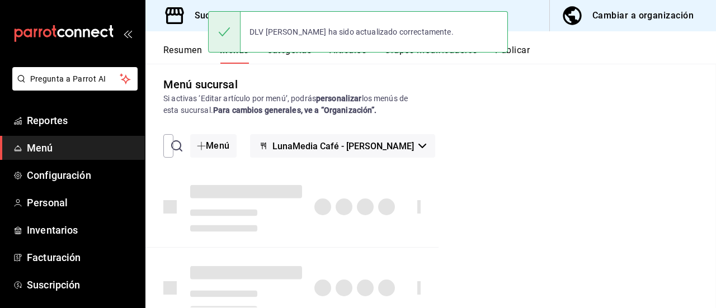
checkbox input "false"
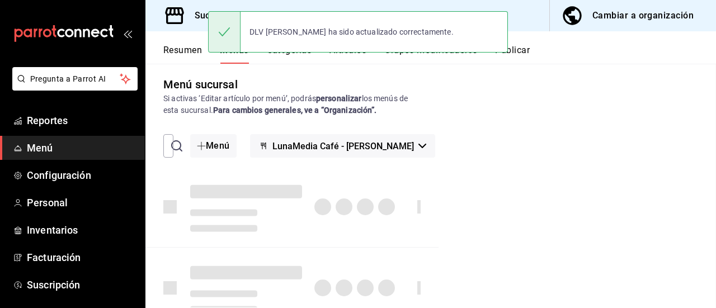
checkbox input "false"
